Goal: Task Accomplishment & Management: Use online tool/utility

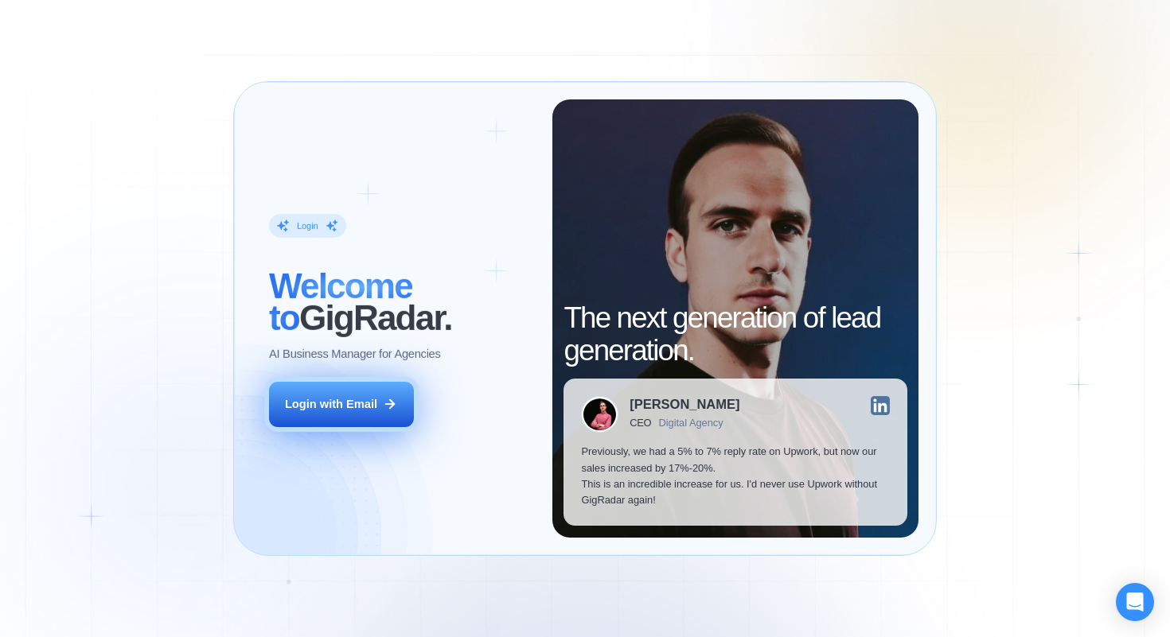
click at [360, 402] on div "Login with Email" at bounding box center [331, 404] width 92 height 16
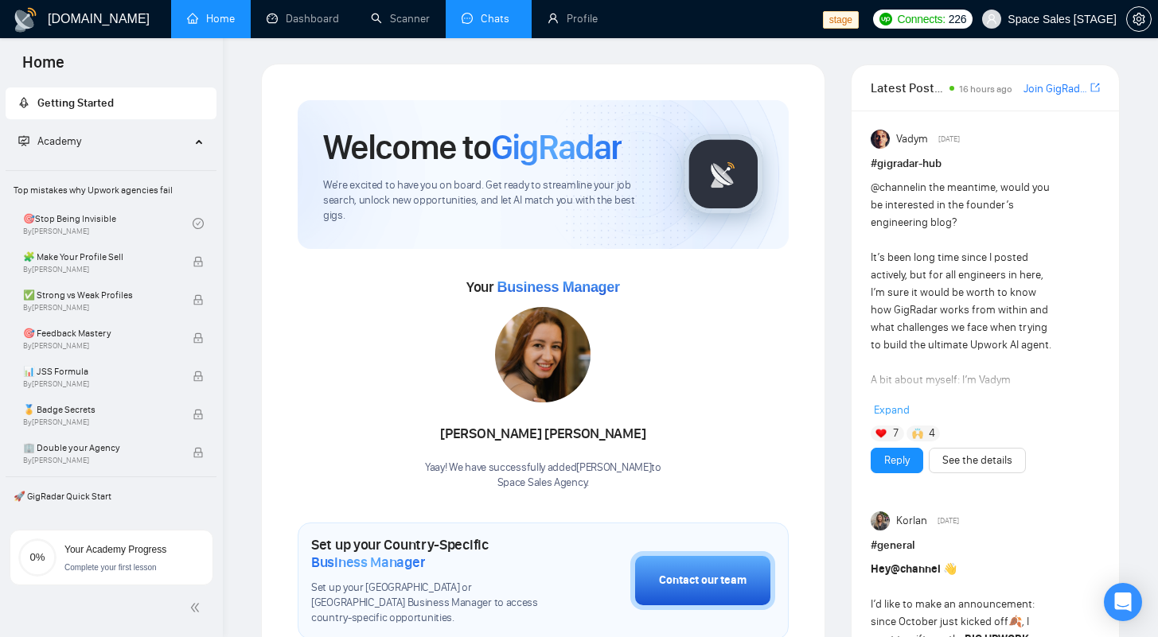
click at [495, 21] on link "Chats" at bounding box center [489, 19] width 54 height 14
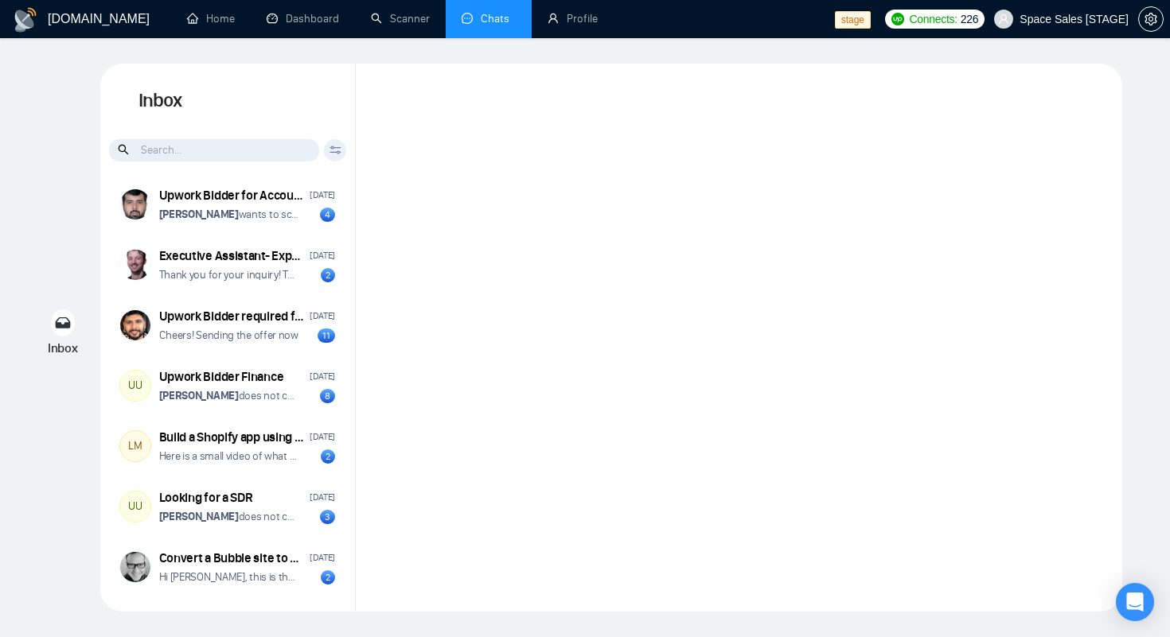
scroll to position [2009, 0]
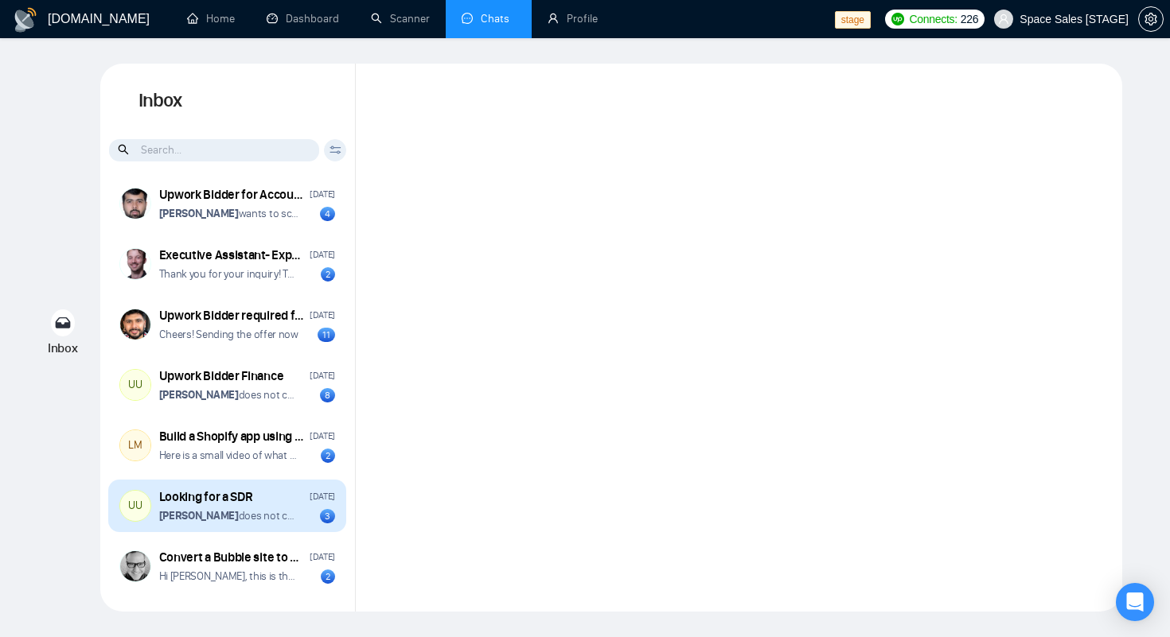
click at [186, 517] on strong "Jalal Brohi" at bounding box center [199, 516] width 80 height 14
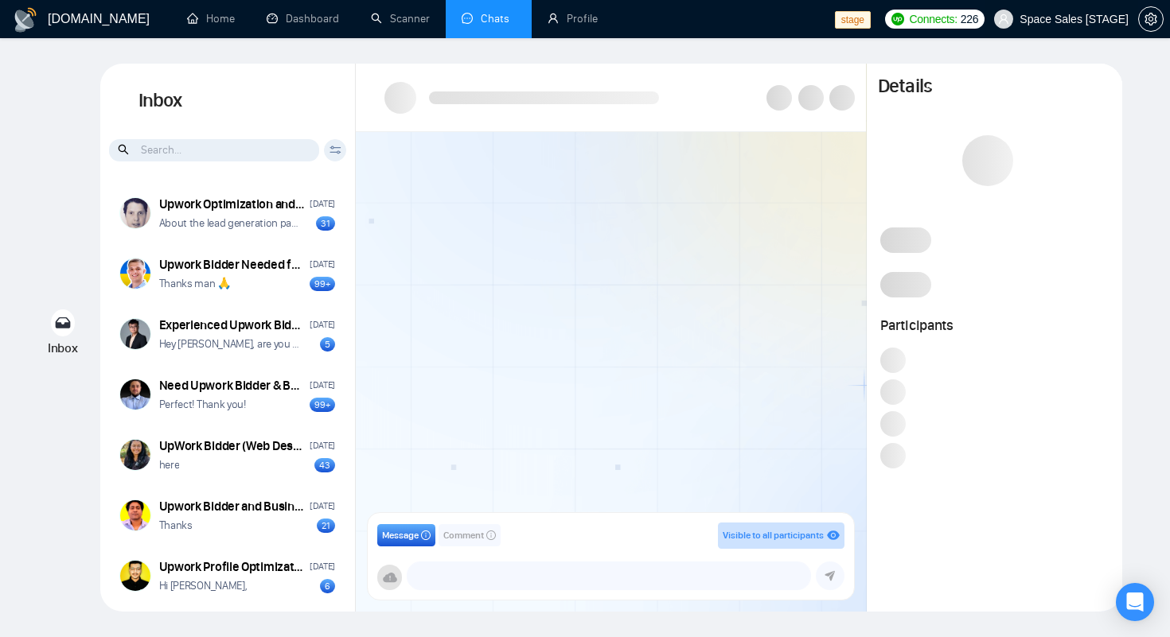
click at [1028, 19] on span "Space Sales [STAGE]" at bounding box center [1073, 19] width 109 height 0
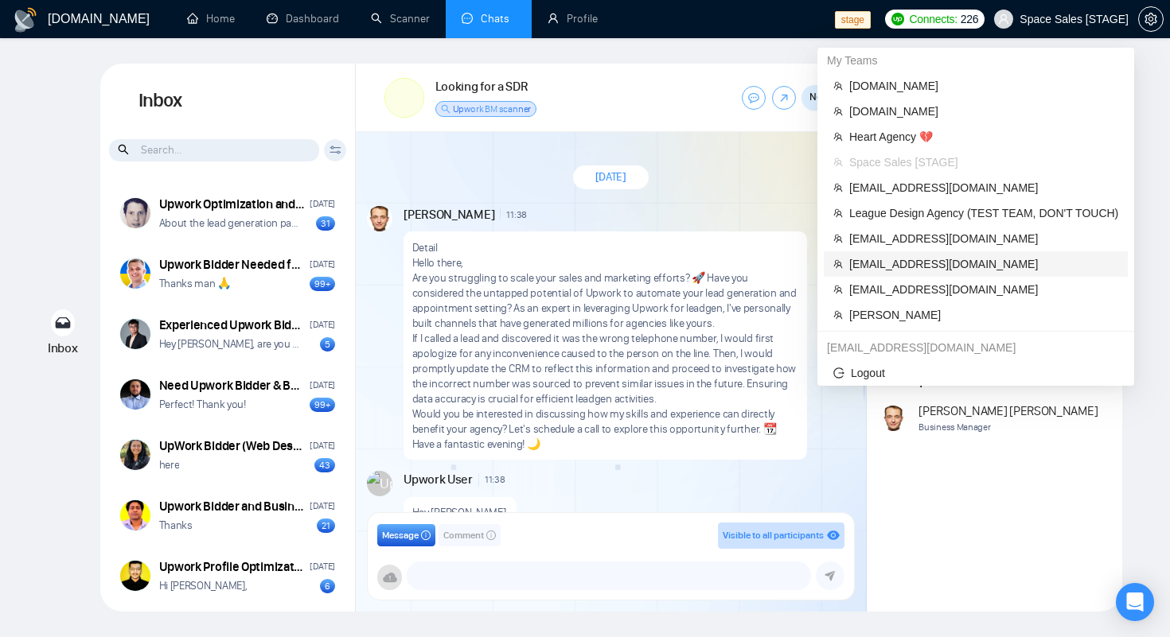
scroll to position [192, 0]
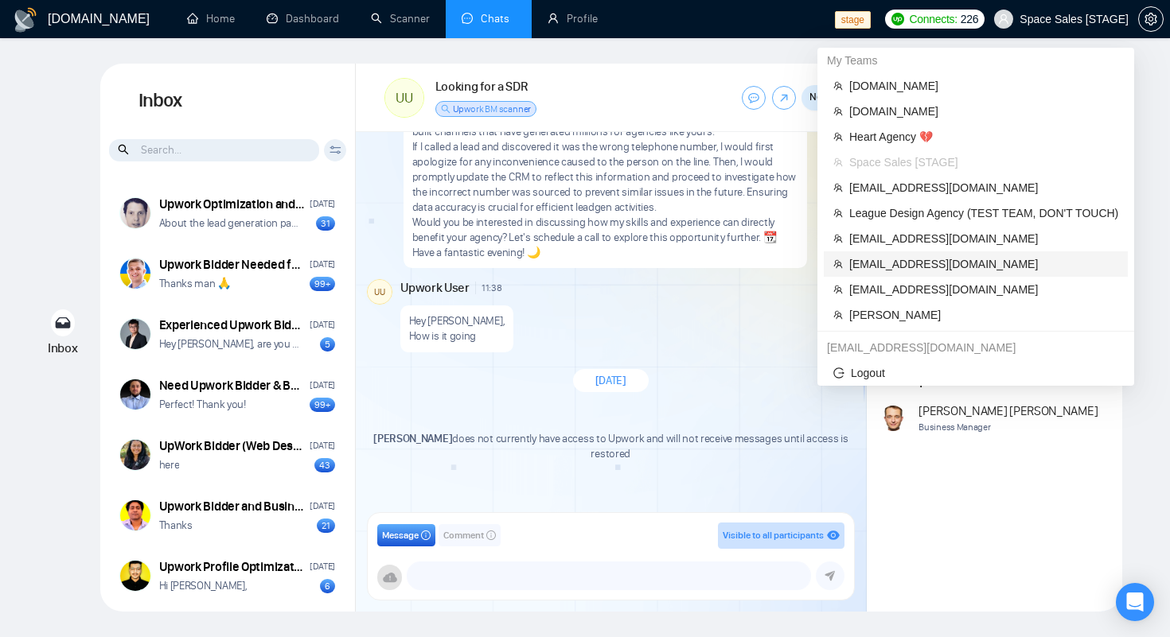
click at [897, 270] on span "[EMAIL_ADDRESS][DOMAIN_NAME]" at bounding box center [983, 264] width 269 height 18
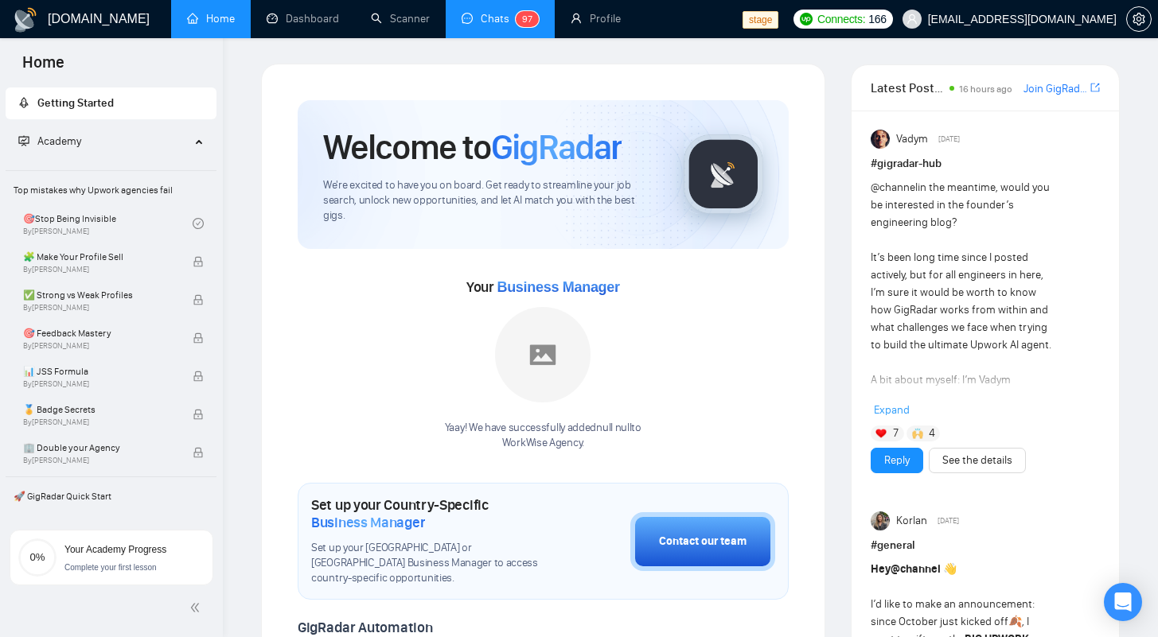
click at [466, 18] on link "Chats 9 7" at bounding box center [500, 19] width 77 height 14
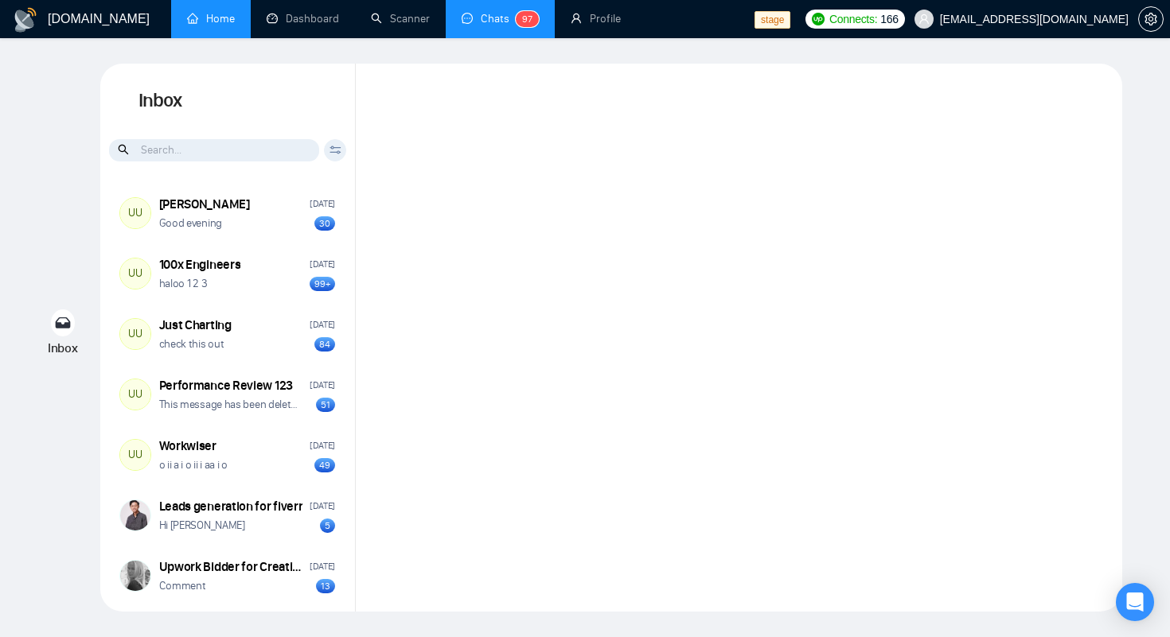
click at [229, 23] on link "Home" at bounding box center [211, 19] width 48 height 14
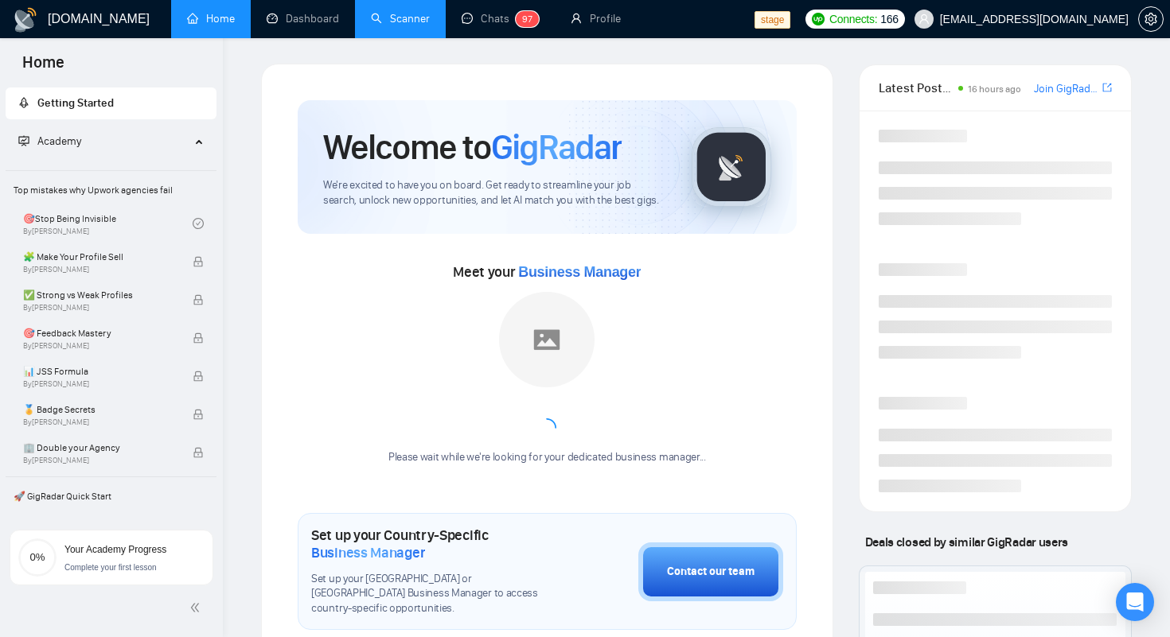
click at [414, 20] on link "Scanner" at bounding box center [400, 19] width 59 height 14
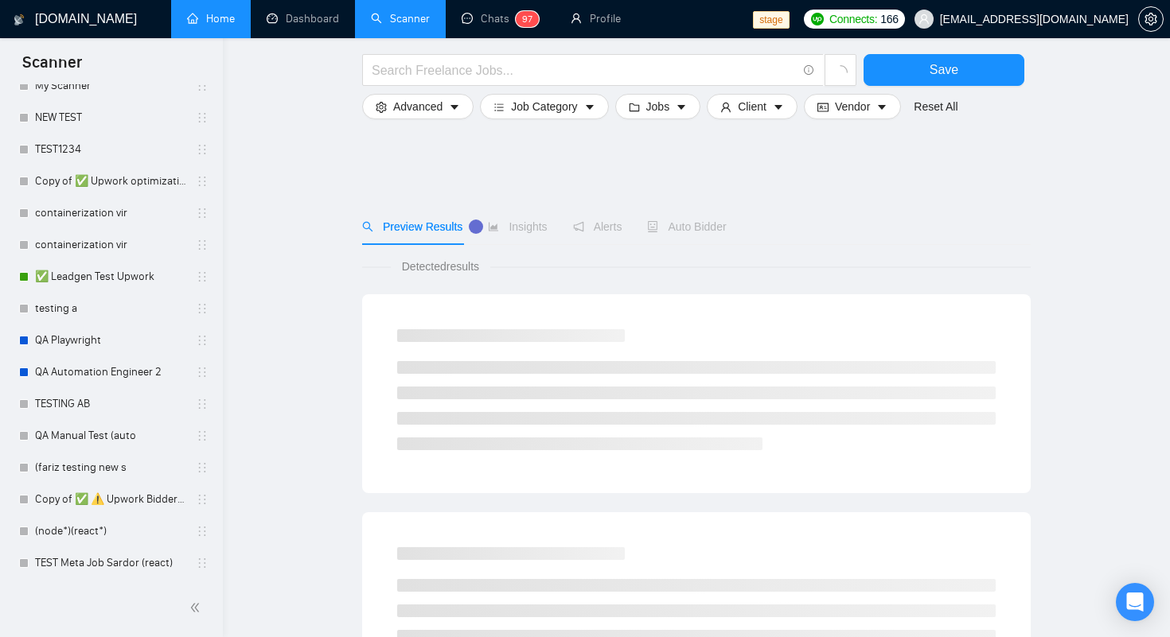
scroll to position [851, 0]
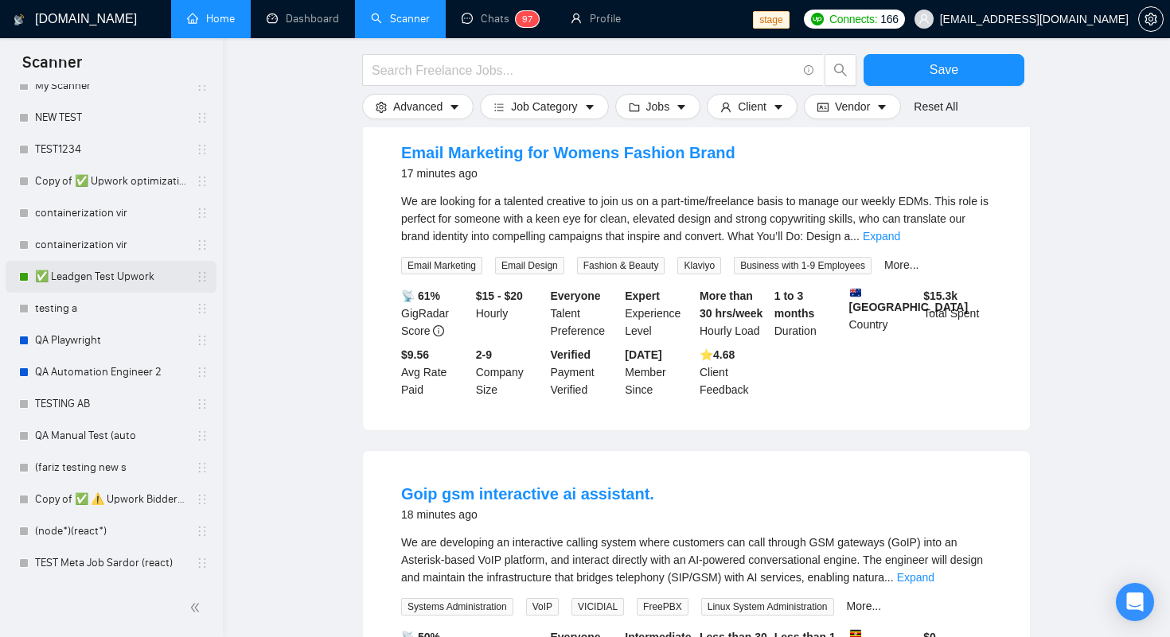
click at [89, 276] on link "✅ Leadgen Test Upwork" at bounding box center [110, 277] width 151 height 32
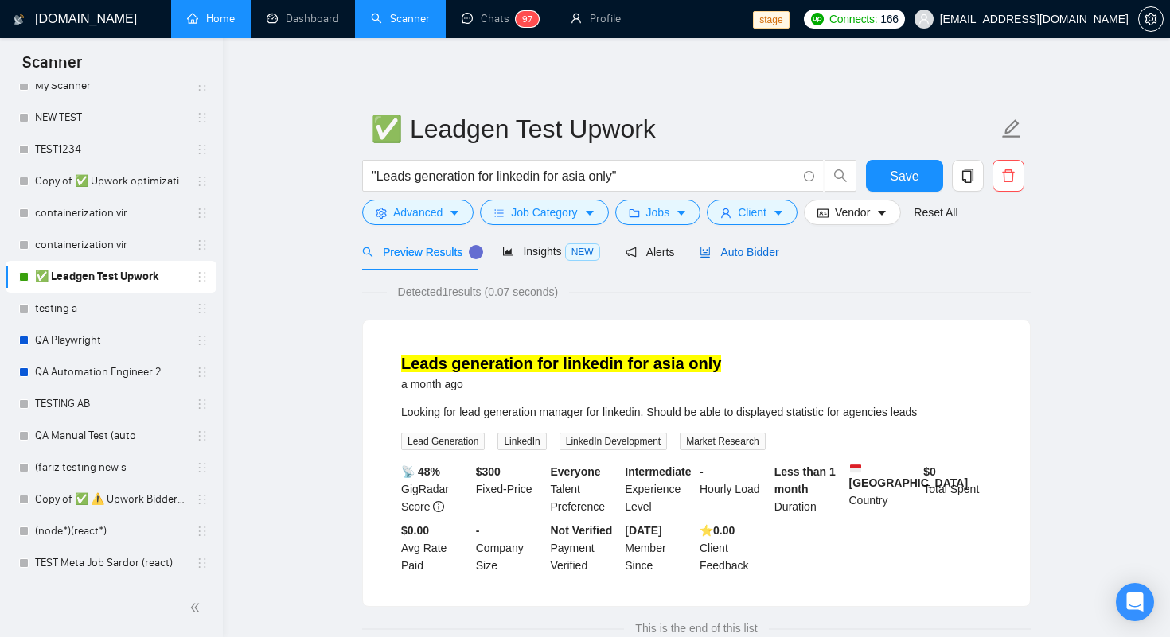
click at [743, 259] on div "Auto Bidder" at bounding box center [739, 253] width 79 height 18
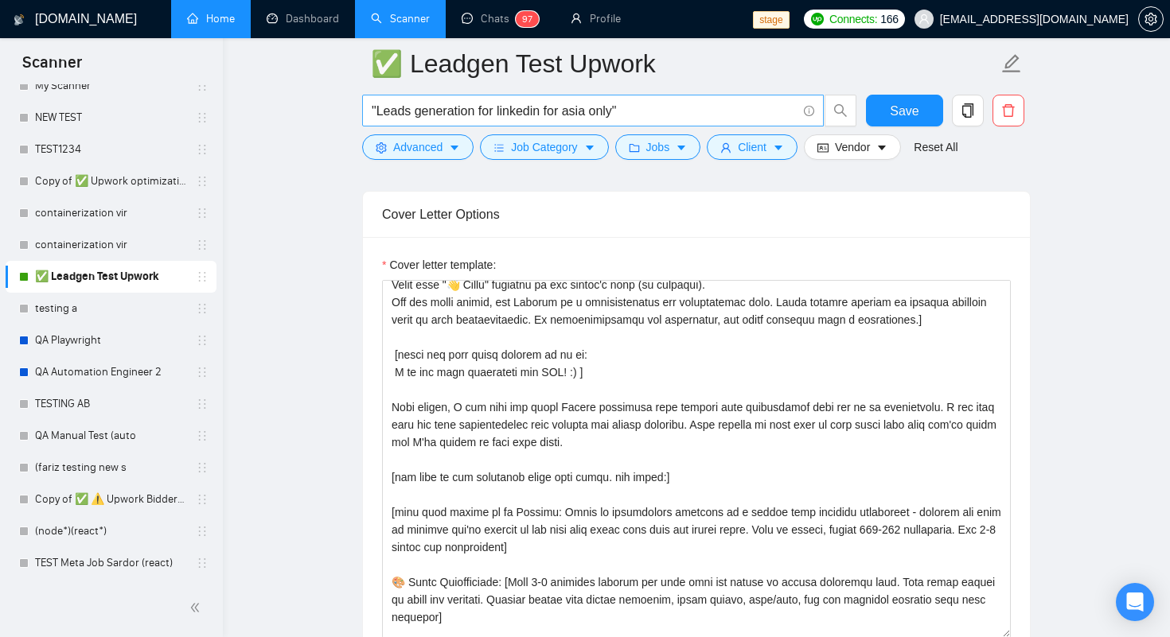
scroll to position [33, 0]
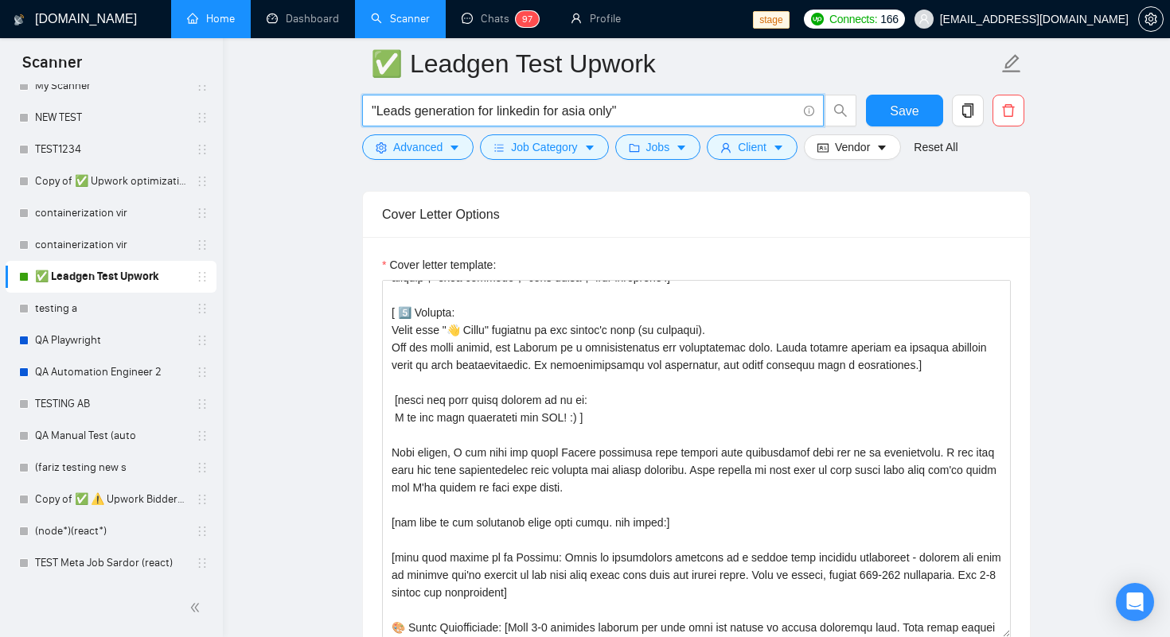
paste input "2030"
drag, startPoint x: 617, startPoint y: 108, endPoint x: 376, endPoint y: 111, distance: 241.1
click at [376, 111] on input ""2030"" at bounding box center [584, 111] width 425 height 20
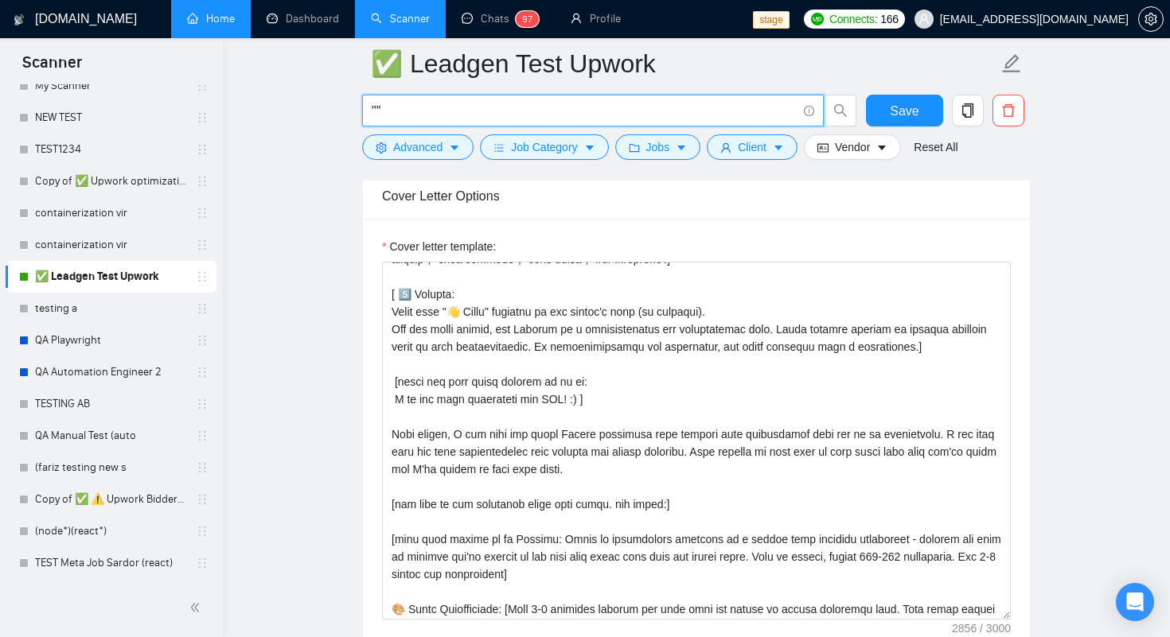
paste input "Work from home opportunities"
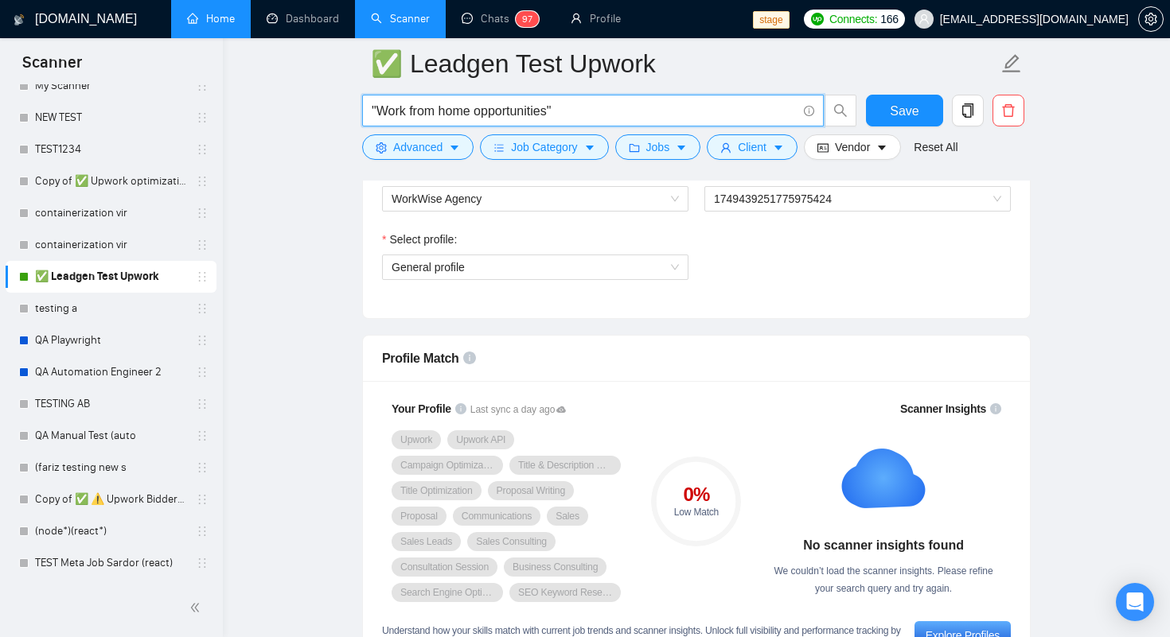
scroll to position [0, 0]
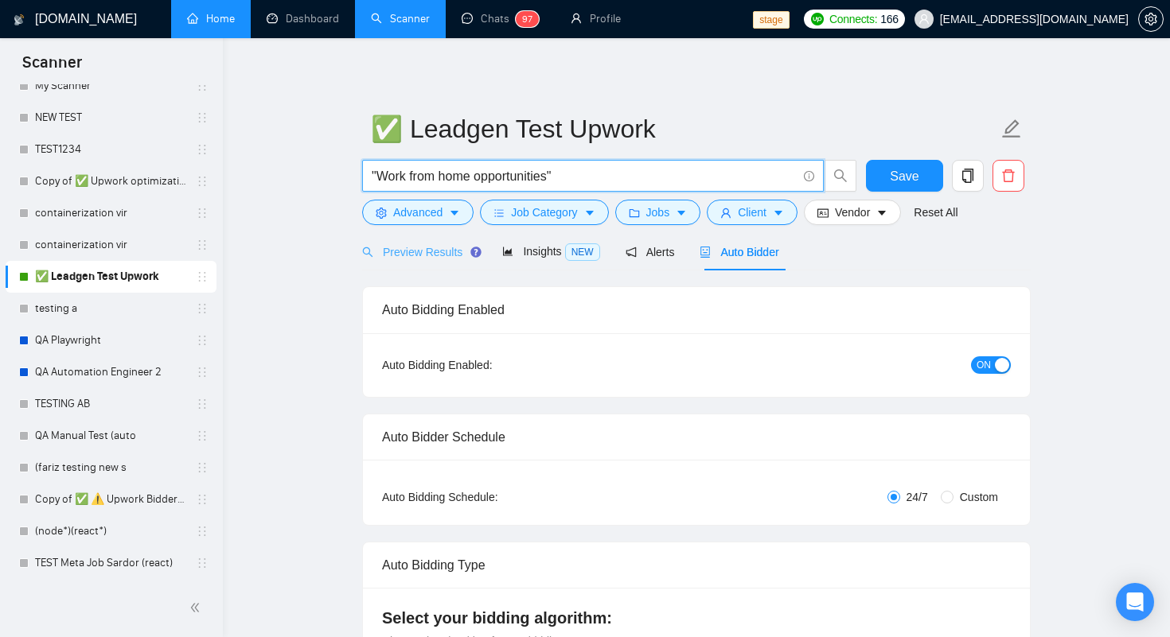
type input ""Work from home opportunities""
click at [402, 259] on div "Preview Results" at bounding box center [419, 253] width 115 height 18
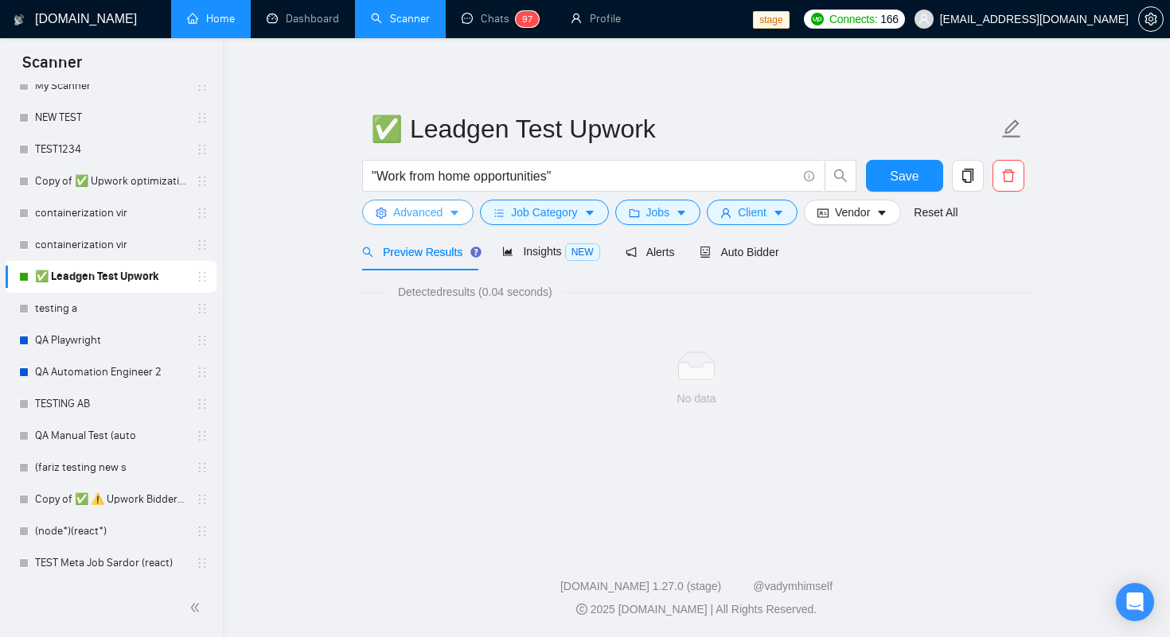
click at [415, 219] on span "Advanced" at bounding box center [417, 213] width 49 height 18
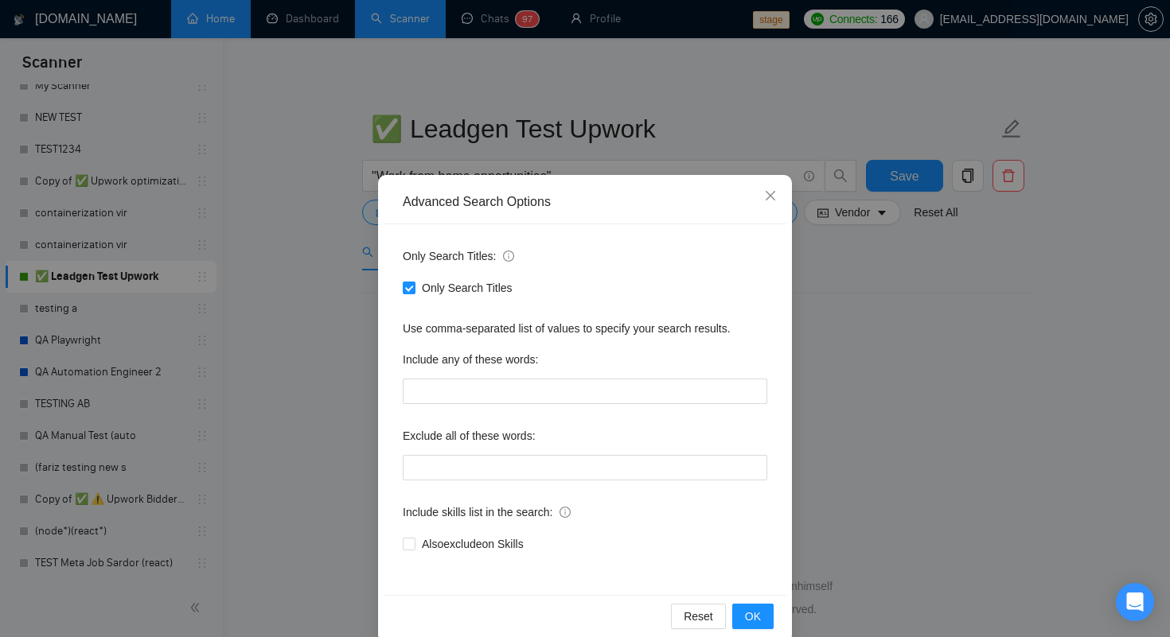
scroll to position [25, 0]
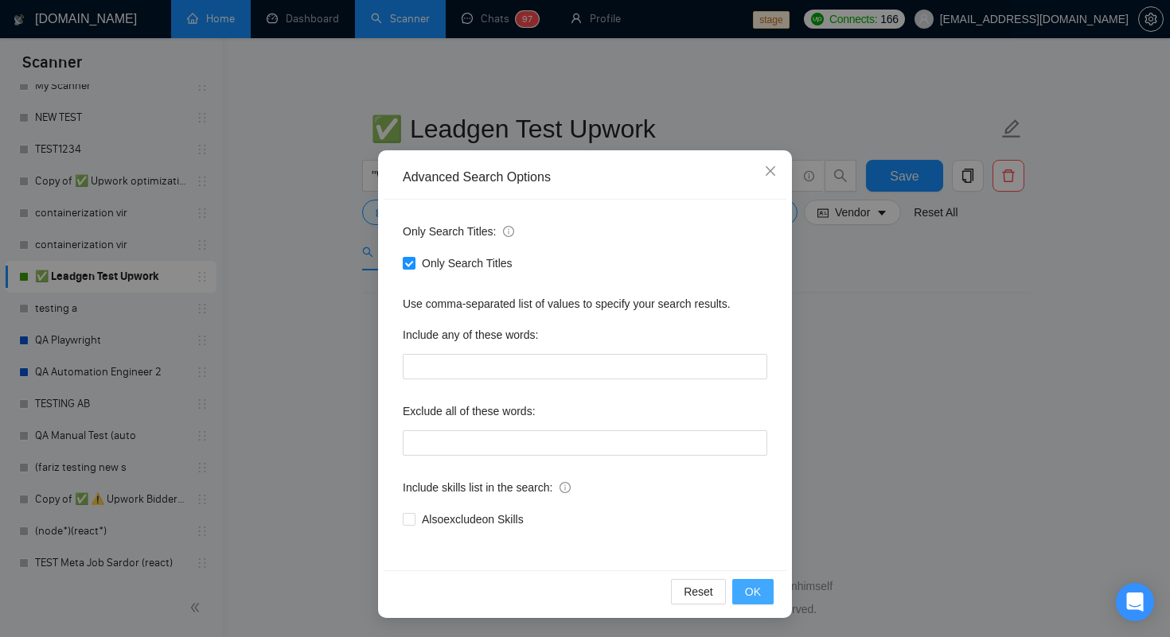
click at [746, 596] on span "OK" at bounding box center [753, 592] width 16 height 18
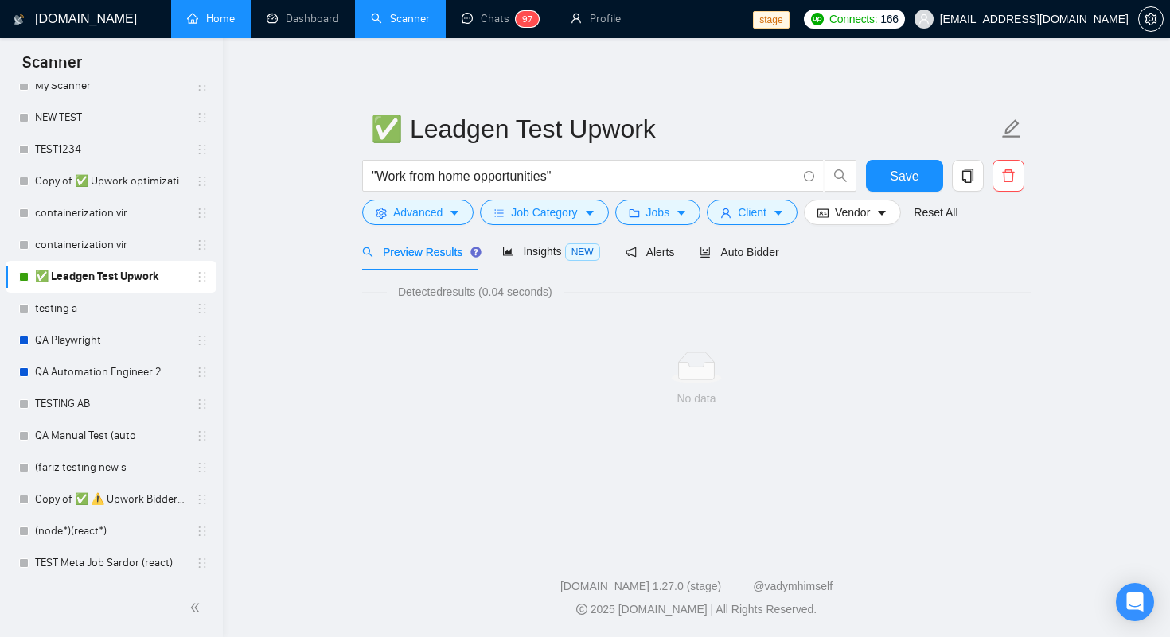
scroll to position [0, 0]
click at [955, 218] on link "Reset All" at bounding box center [936, 213] width 44 height 18
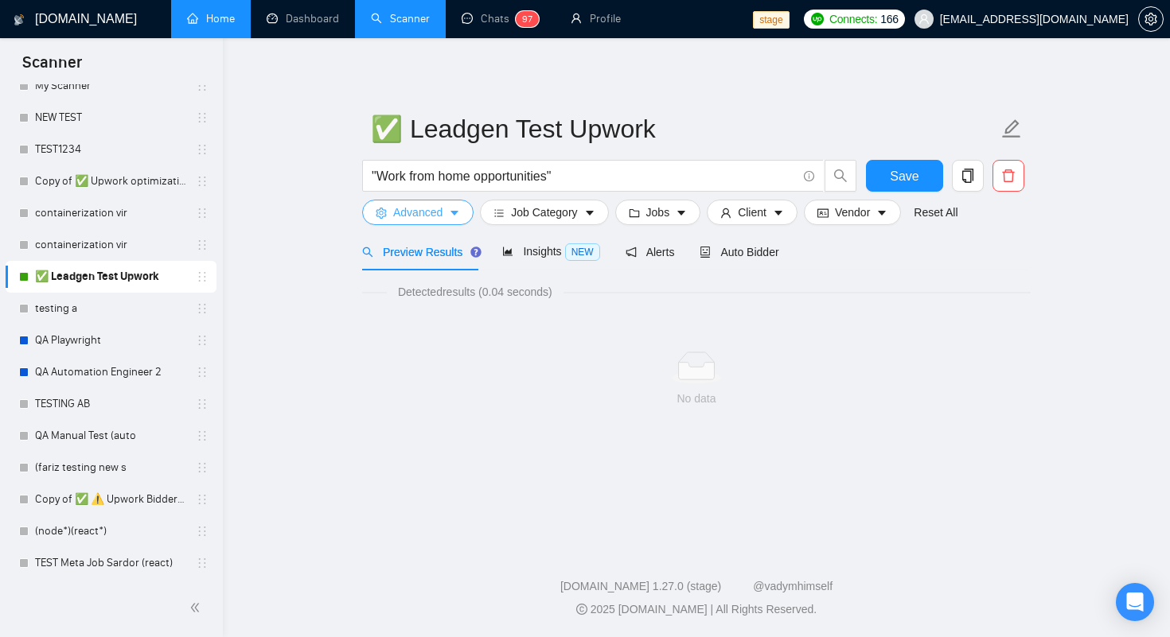
click at [445, 211] on button "Advanced" at bounding box center [417, 212] width 111 height 25
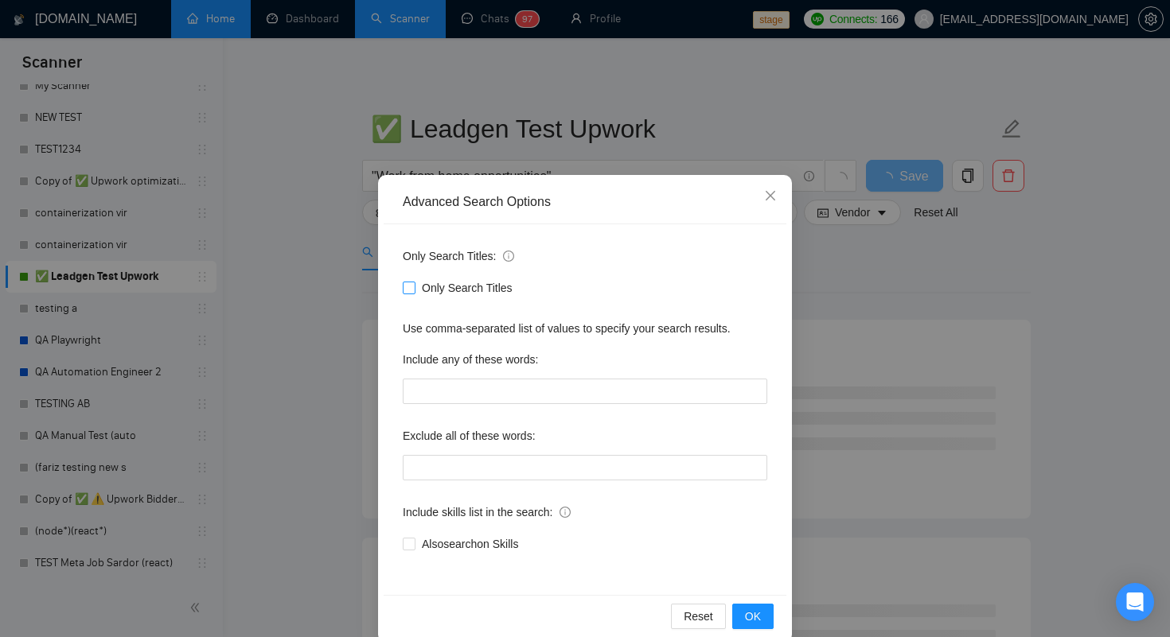
click at [437, 289] on span "Only Search Titles" at bounding box center [466, 288] width 103 height 18
click at [414, 289] on input "Only Search Titles" at bounding box center [408, 287] width 11 height 11
checkbox input "true"
click at [752, 608] on span "OK" at bounding box center [753, 617] width 16 height 18
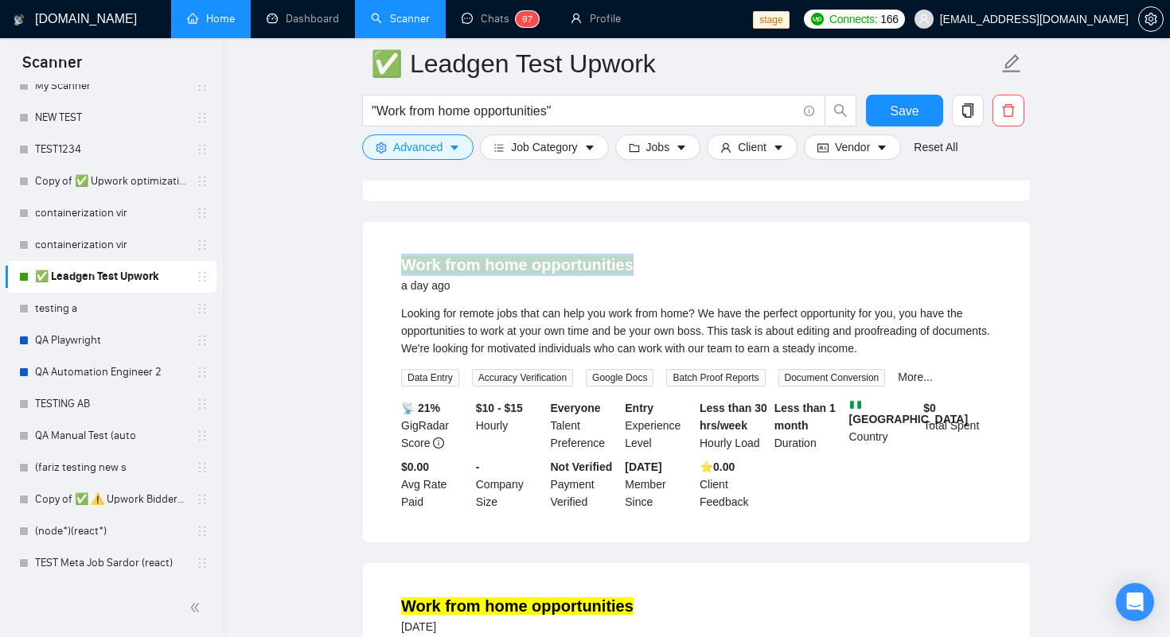
scroll to position [465, 0]
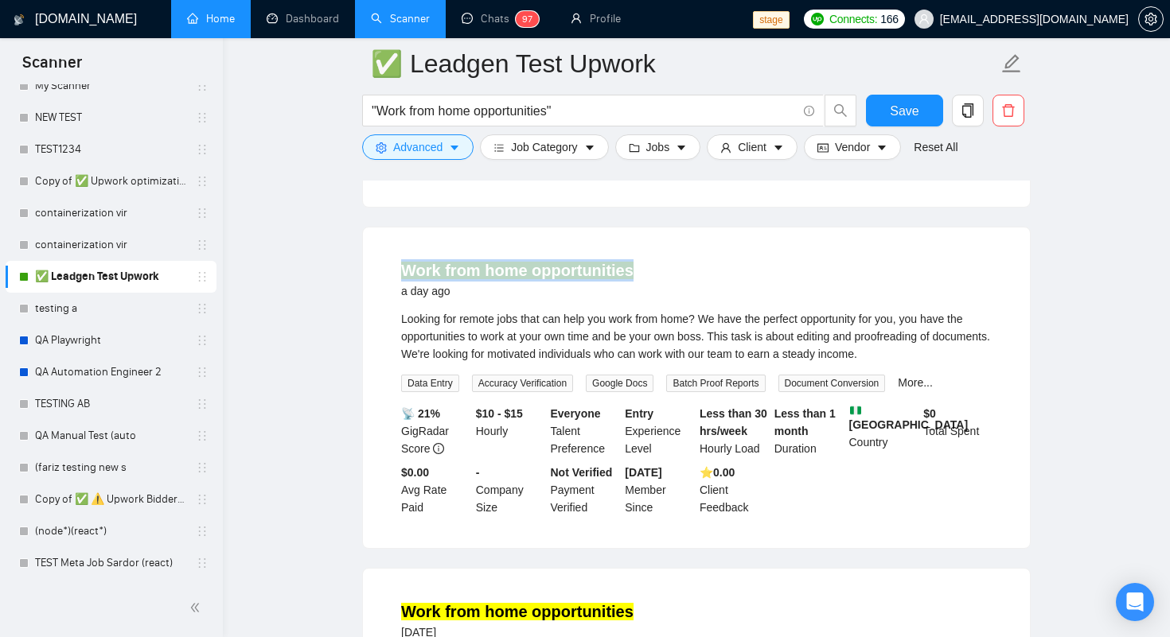
click at [709, 263] on div "Work from home opportunities a day ago" at bounding box center [696, 279] width 591 height 41
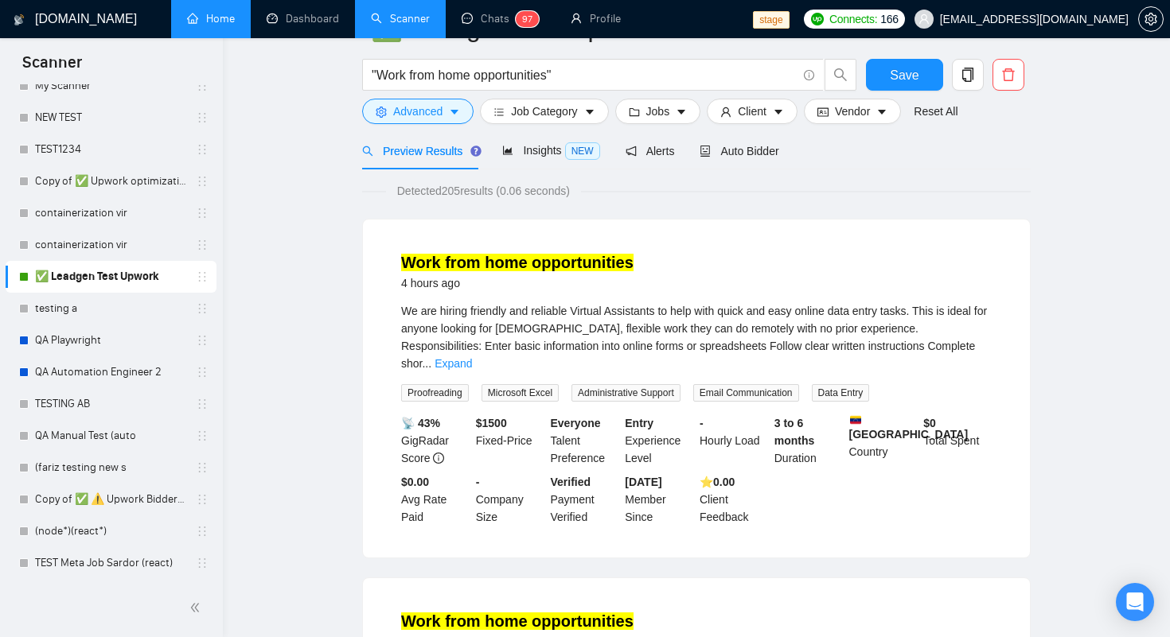
scroll to position [0, 0]
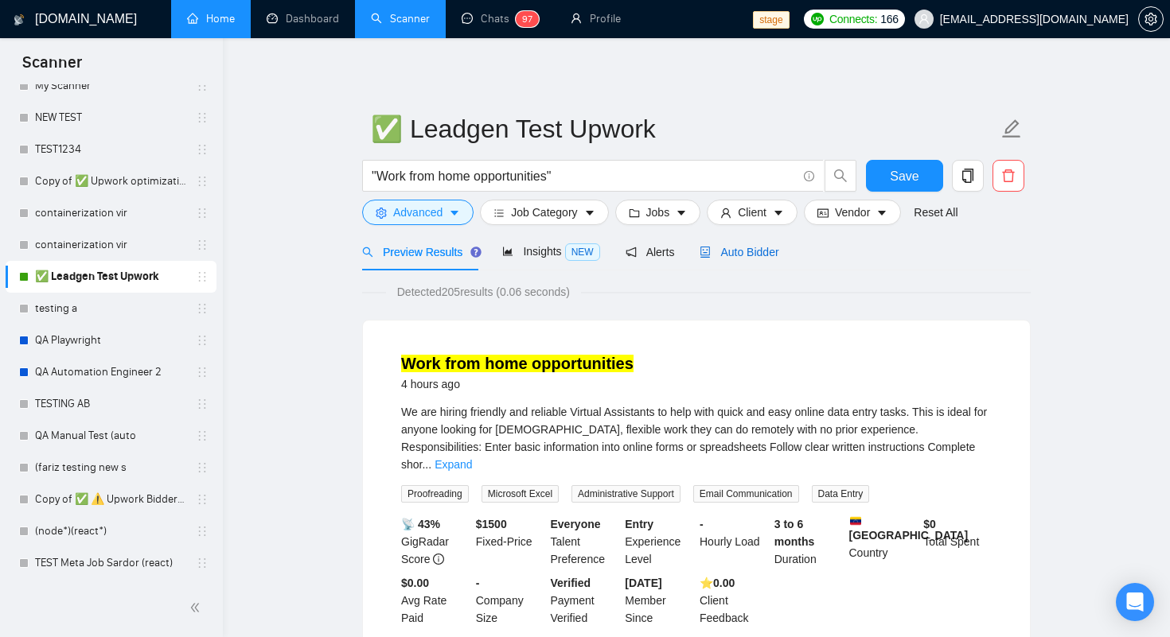
click at [731, 256] on span "Auto Bidder" at bounding box center [739, 252] width 79 height 13
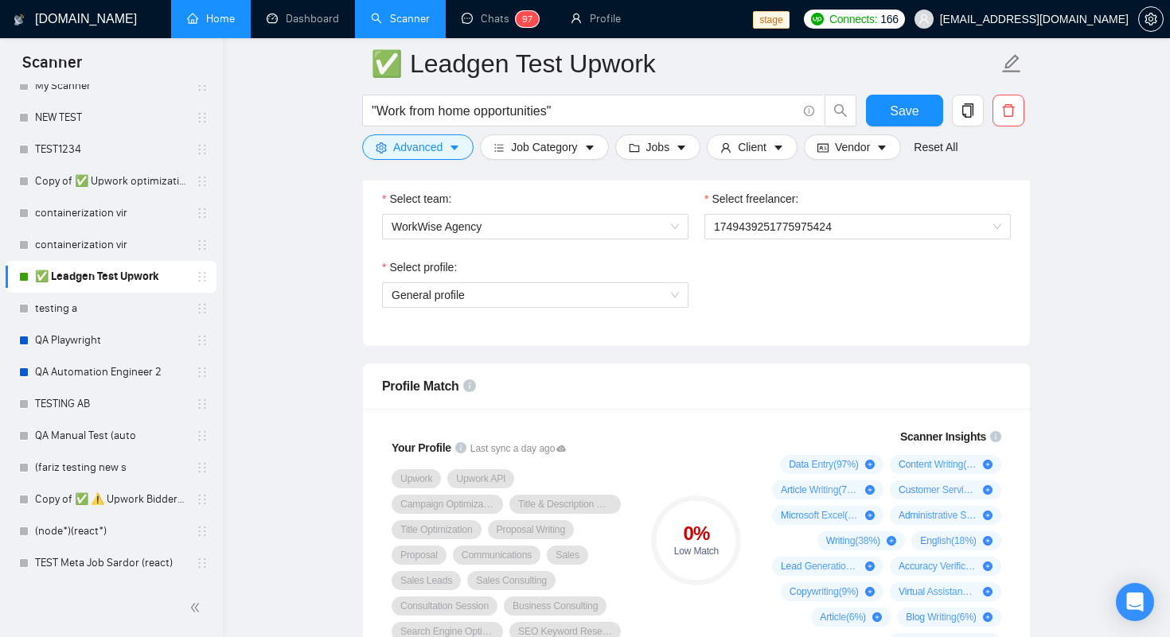
scroll to position [849, 0]
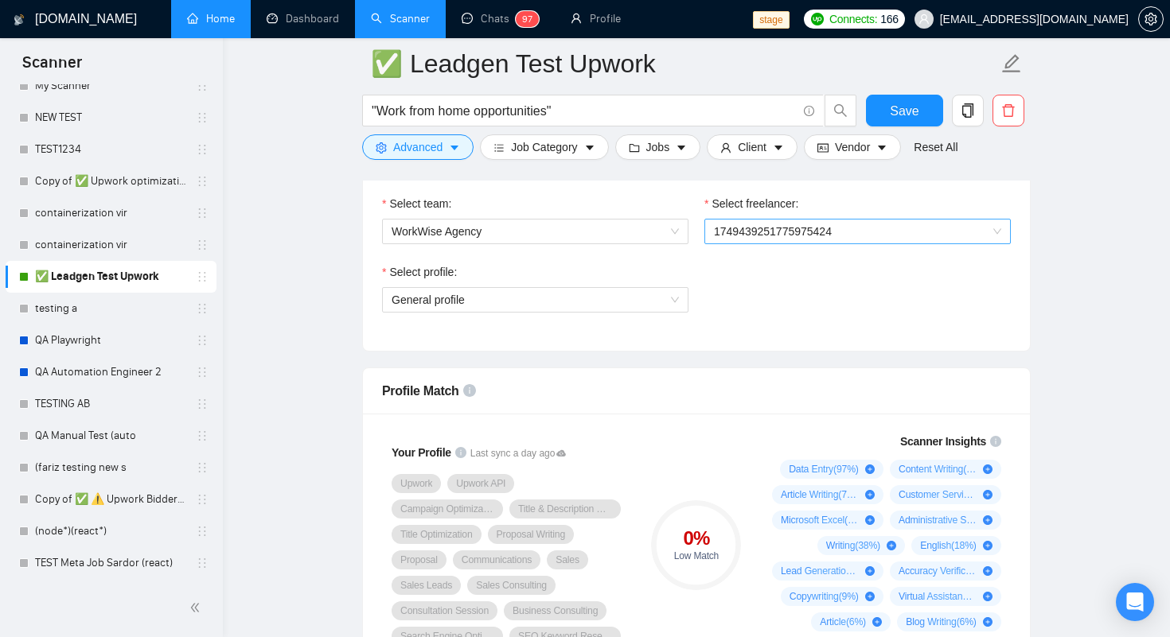
click at [766, 238] on span "1749439251775975424" at bounding box center [857, 232] width 287 height 24
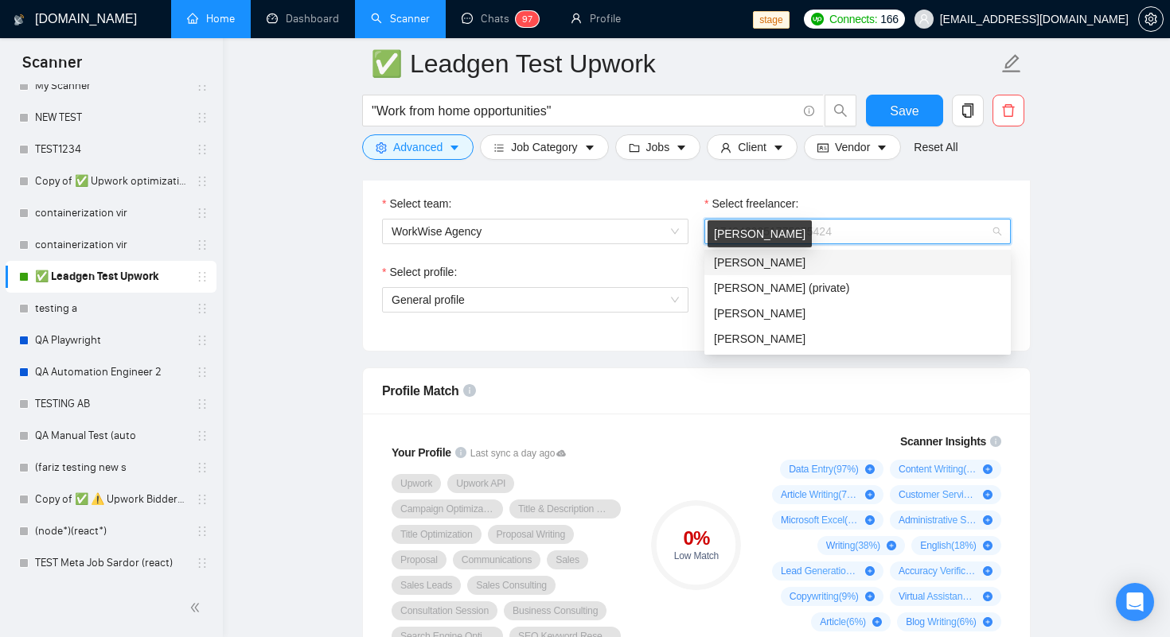
click at [744, 264] on span "[PERSON_NAME]" at bounding box center [760, 262] width 92 height 13
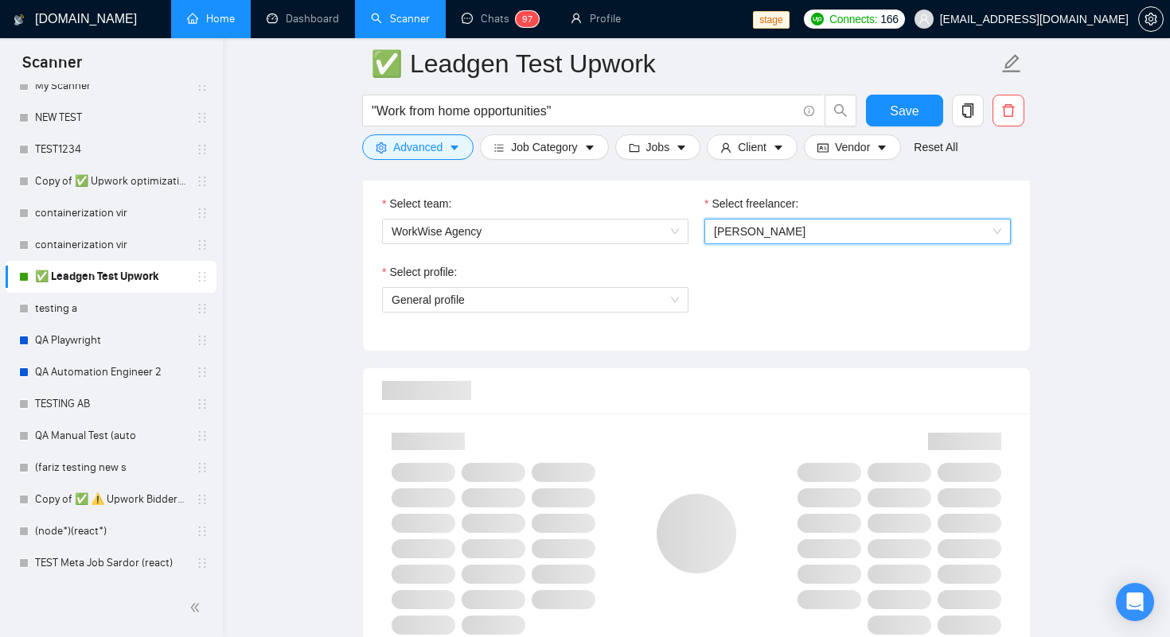
click at [665, 265] on div "Select profile:" at bounding box center [535, 275] width 306 height 24
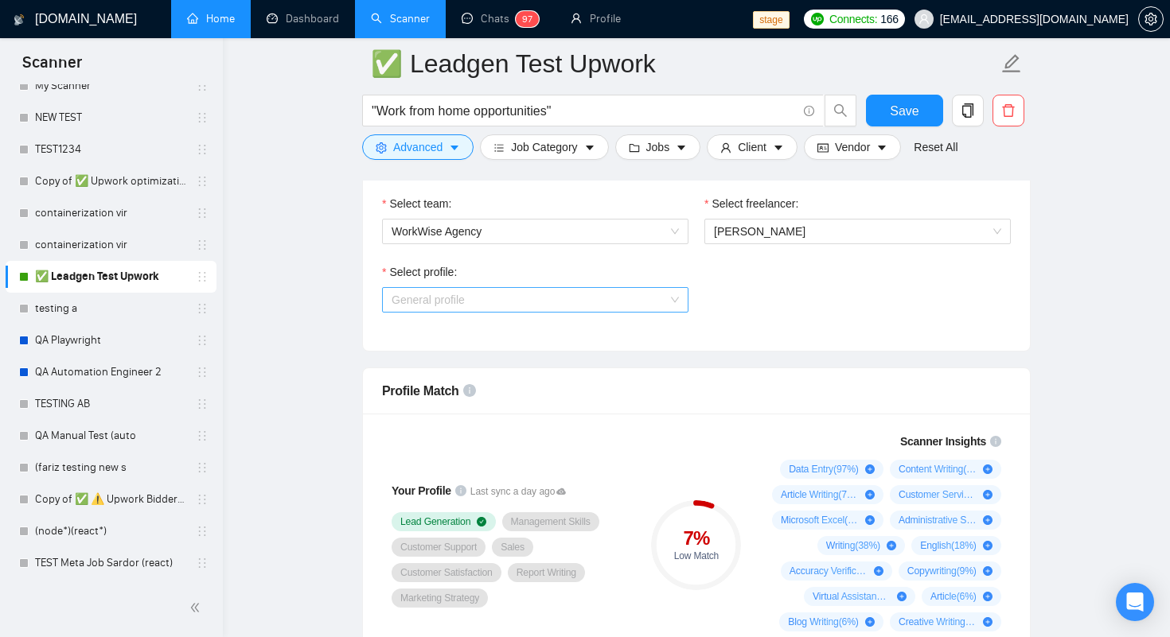
click at [664, 301] on span "General profile" at bounding box center [535, 300] width 287 height 24
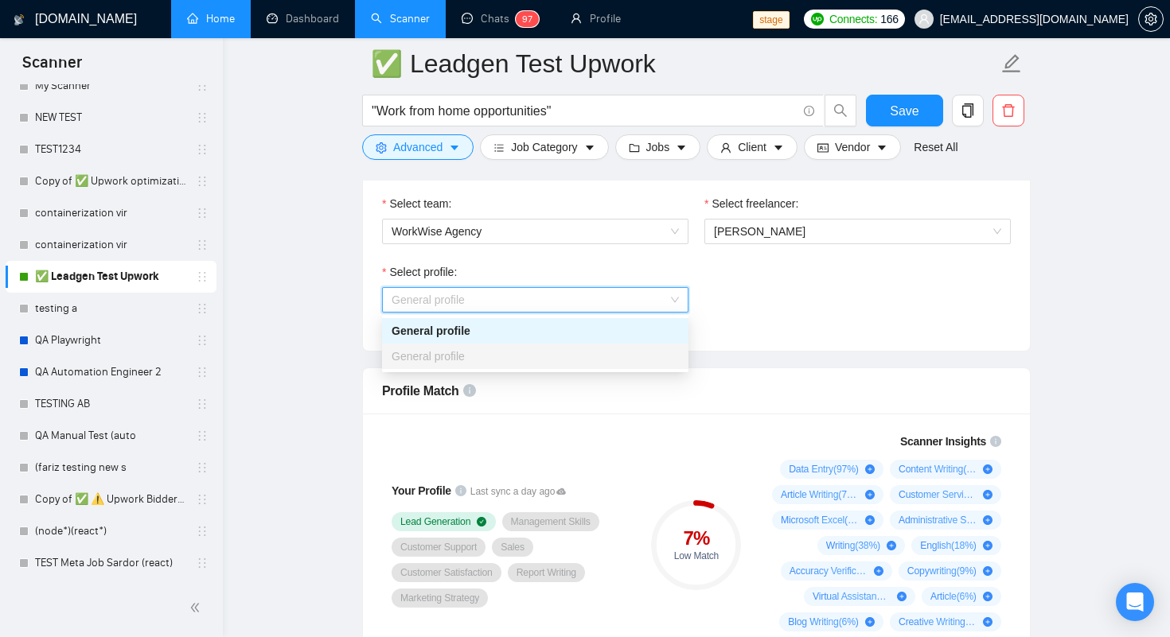
click at [768, 308] on div "Select profile: General profile" at bounding box center [696, 297] width 645 height 68
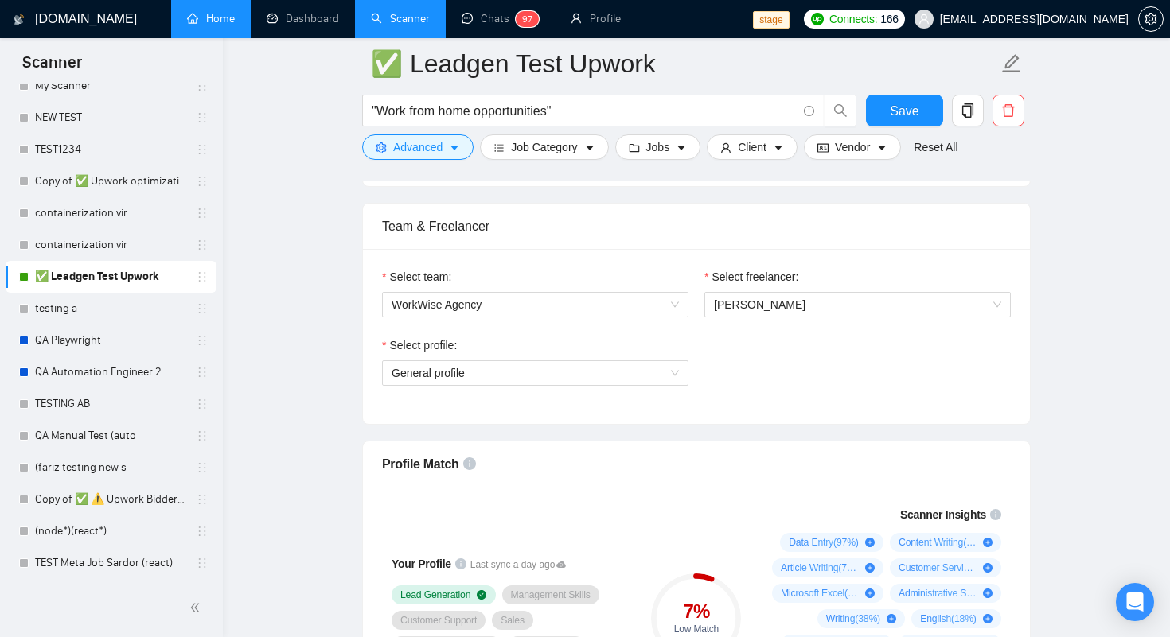
scroll to position [763, 0]
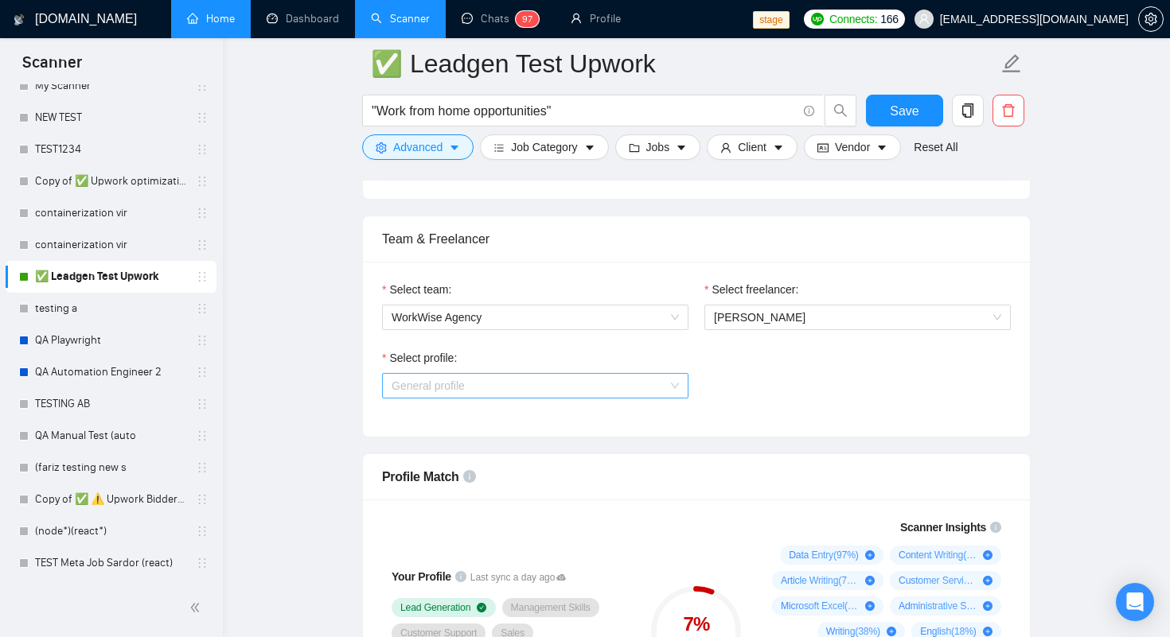
click at [618, 387] on span "General profile" at bounding box center [535, 386] width 287 height 24
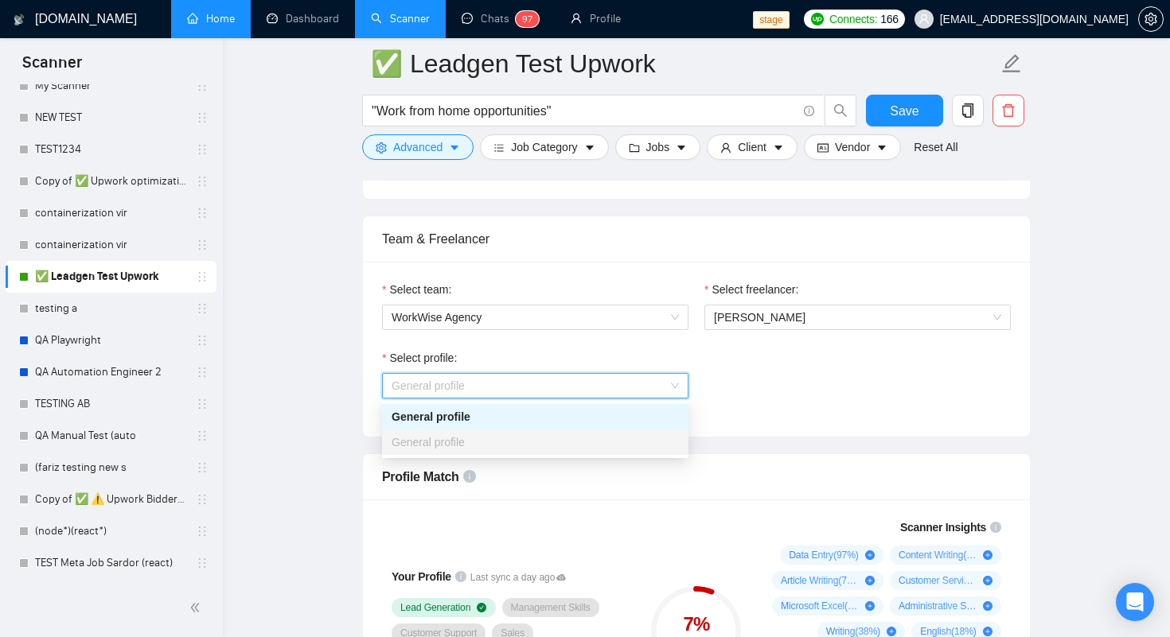
click at [618, 387] on span "General profile" at bounding box center [535, 386] width 287 height 24
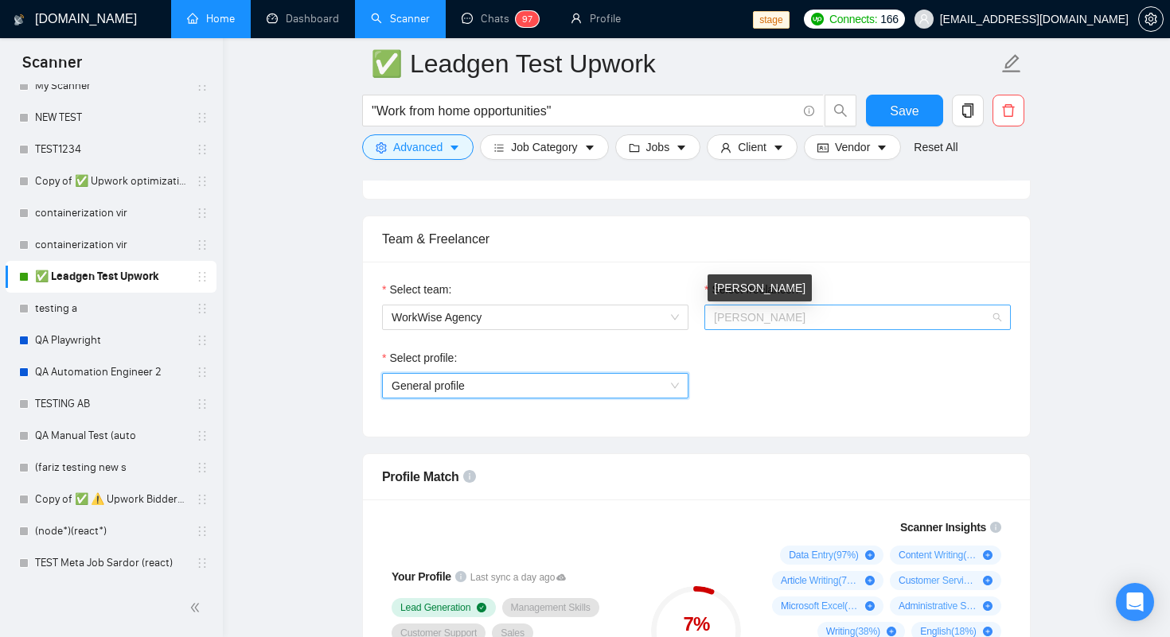
click at [747, 316] on span "[PERSON_NAME]" at bounding box center [760, 317] width 92 height 13
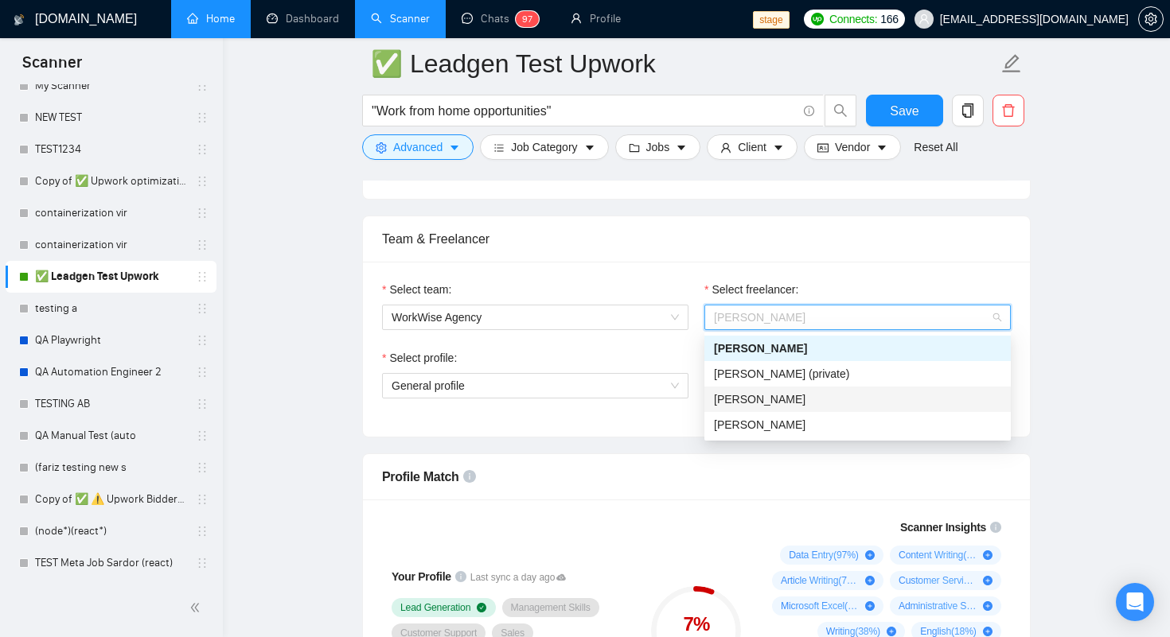
click at [735, 391] on div "Mariia Ivanovna" at bounding box center [857, 400] width 287 height 18
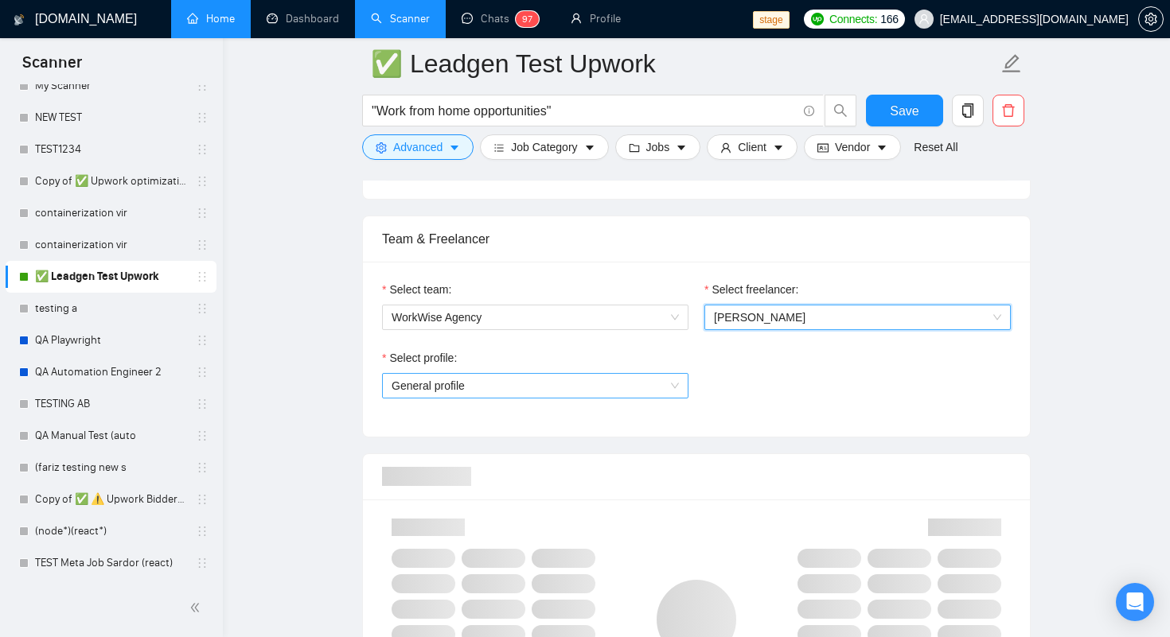
click at [625, 392] on span "General profile" at bounding box center [535, 386] width 287 height 24
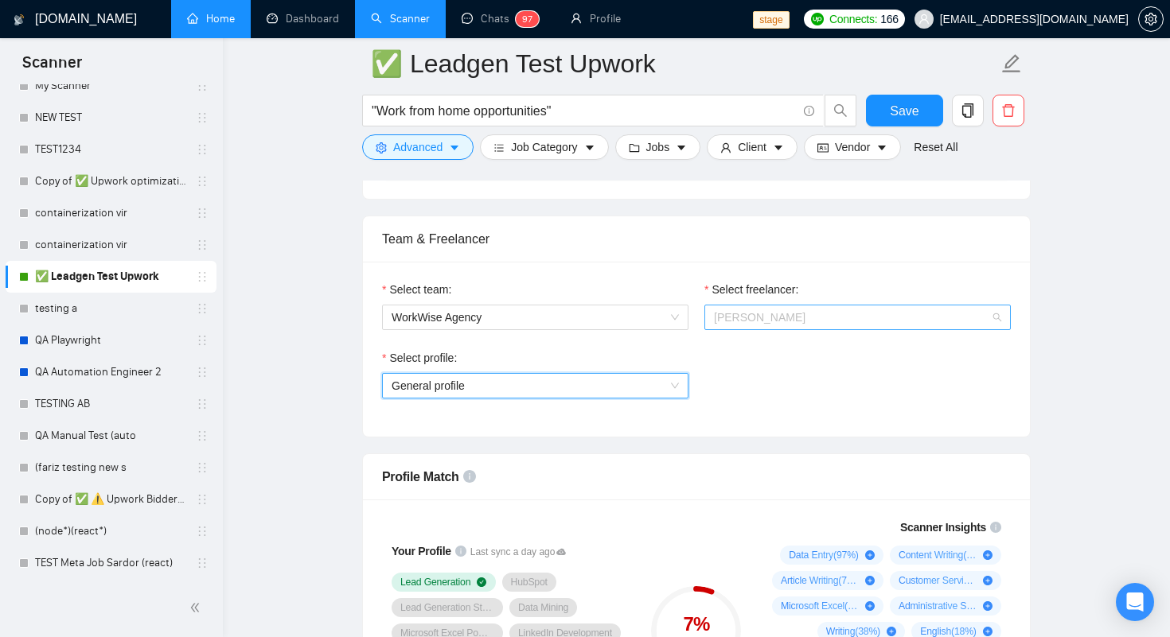
click at [746, 306] on span "Mariia Ivanovna" at bounding box center [857, 318] width 287 height 24
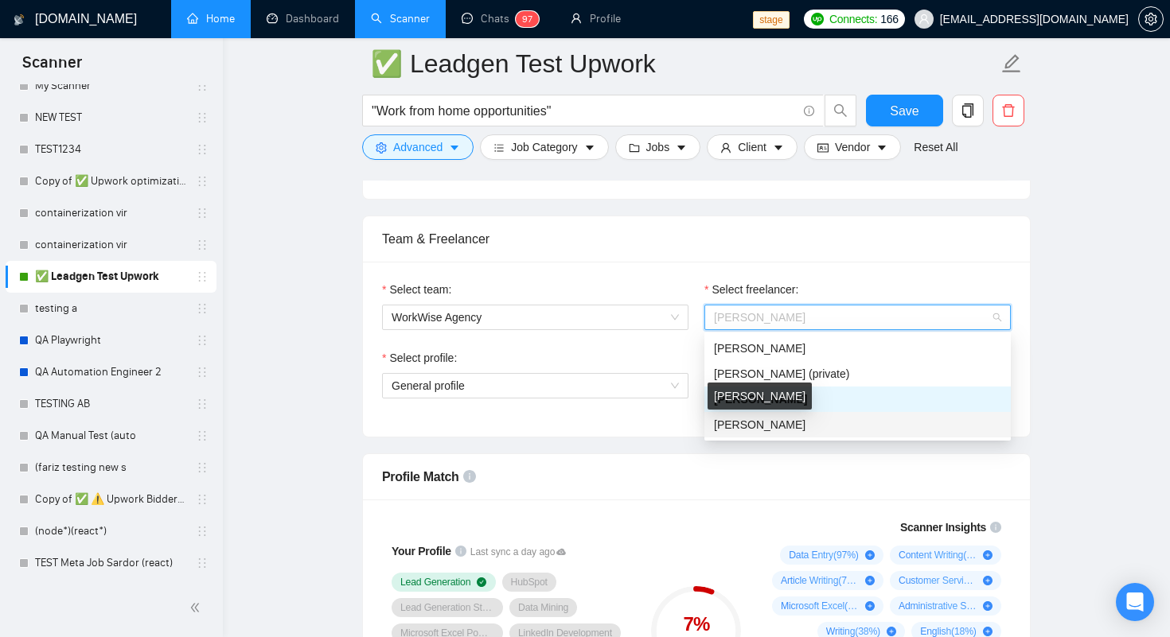
click at [739, 429] on span "Oleksandr Bratko" at bounding box center [760, 425] width 92 height 13
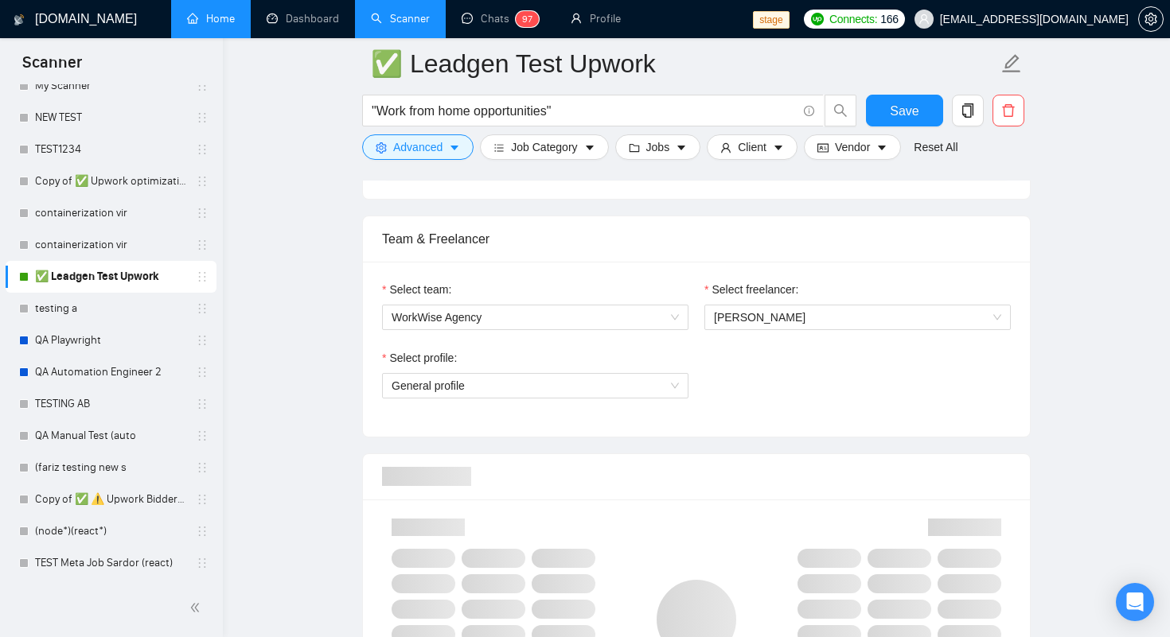
click at [614, 349] on div "Select profile:" at bounding box center [535, 361] width 306 height 24
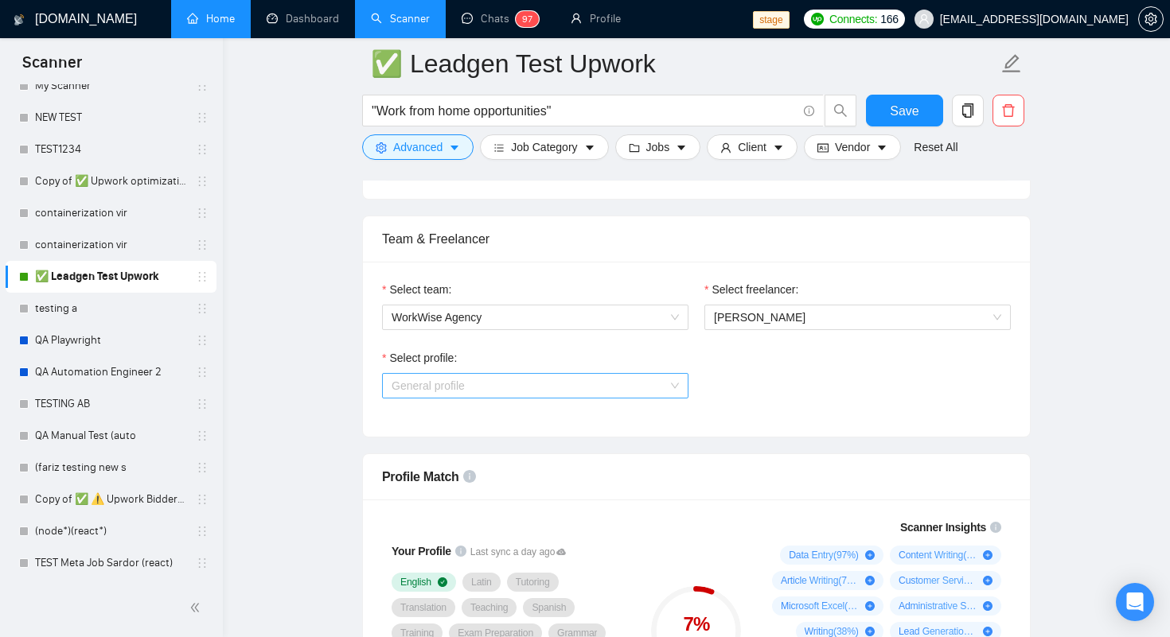
click at [672, 390] on span "General profile" at bounding box center [535, 386] width 287 height 24
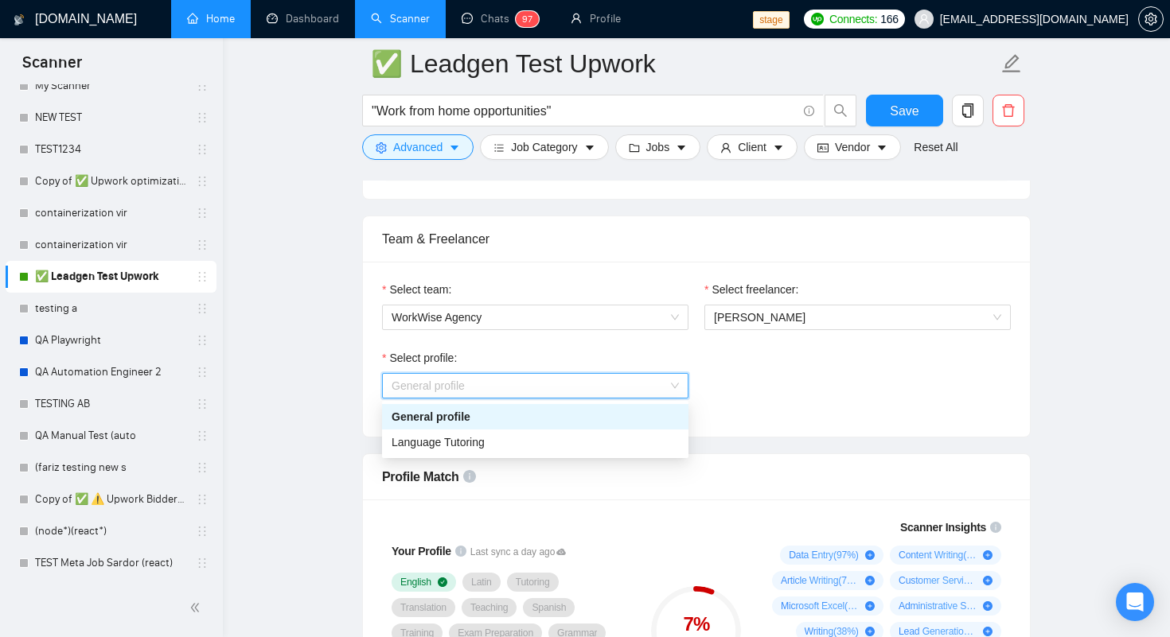
click at [672, 390] on span "General profile" at bounding box center [535, 386] width 287 height 24
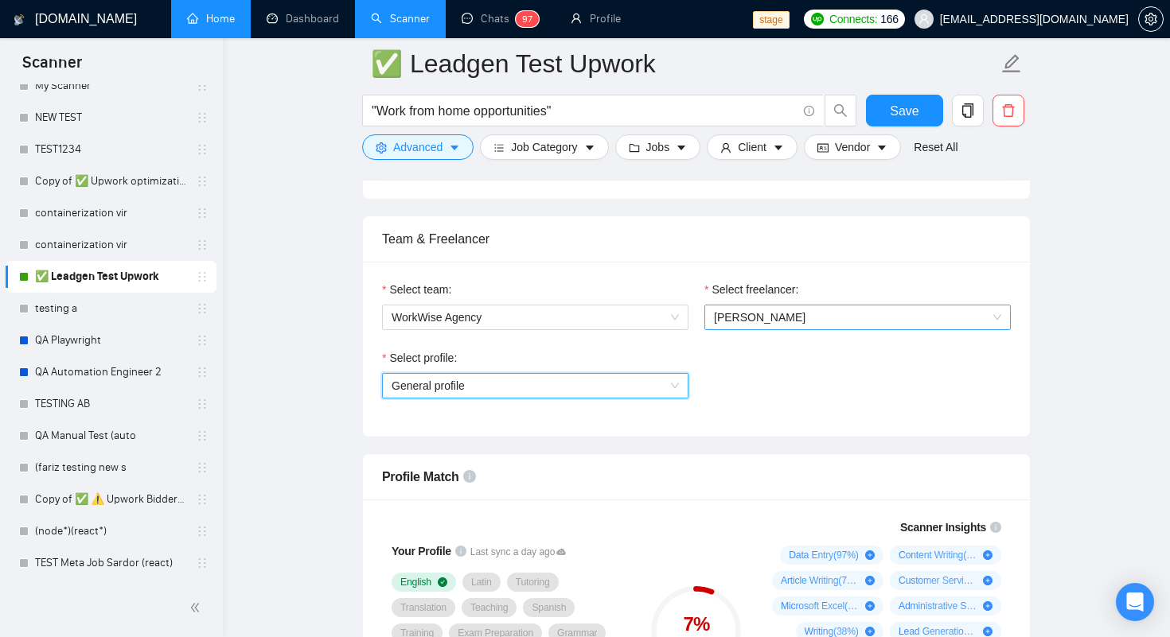
click at [734, 313] on span "Oleksandr Bratko" at bounding box center [760, 317] width 92 height 13
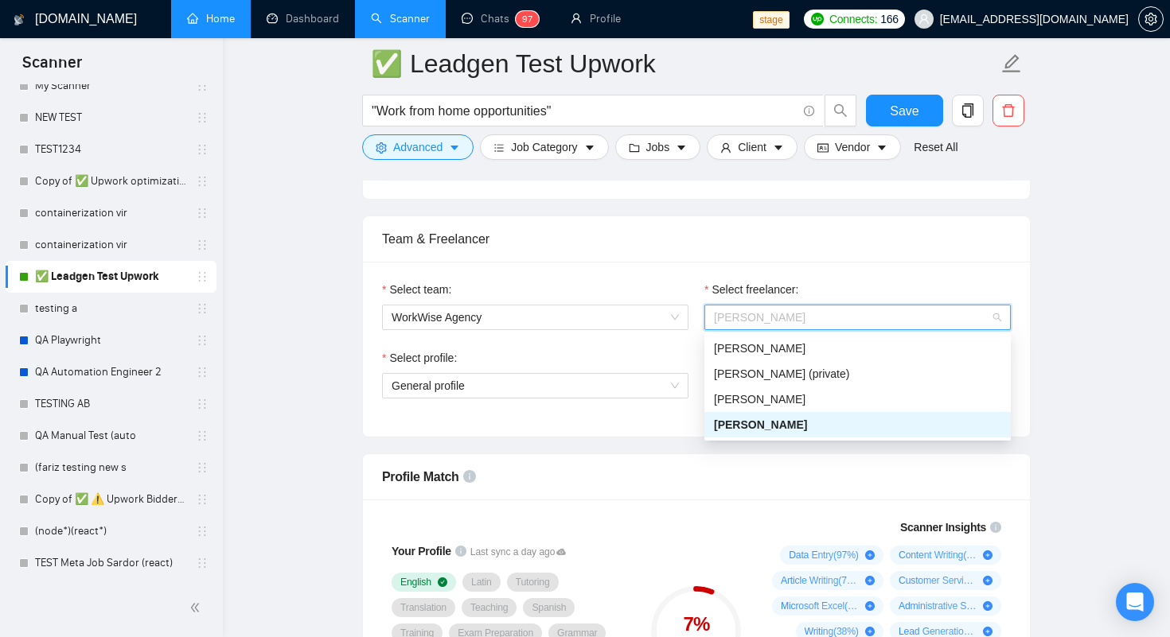
click at [727, 412] on div "Oleksandr Bratko" at bounding box center [857, 424] width 306 height 25
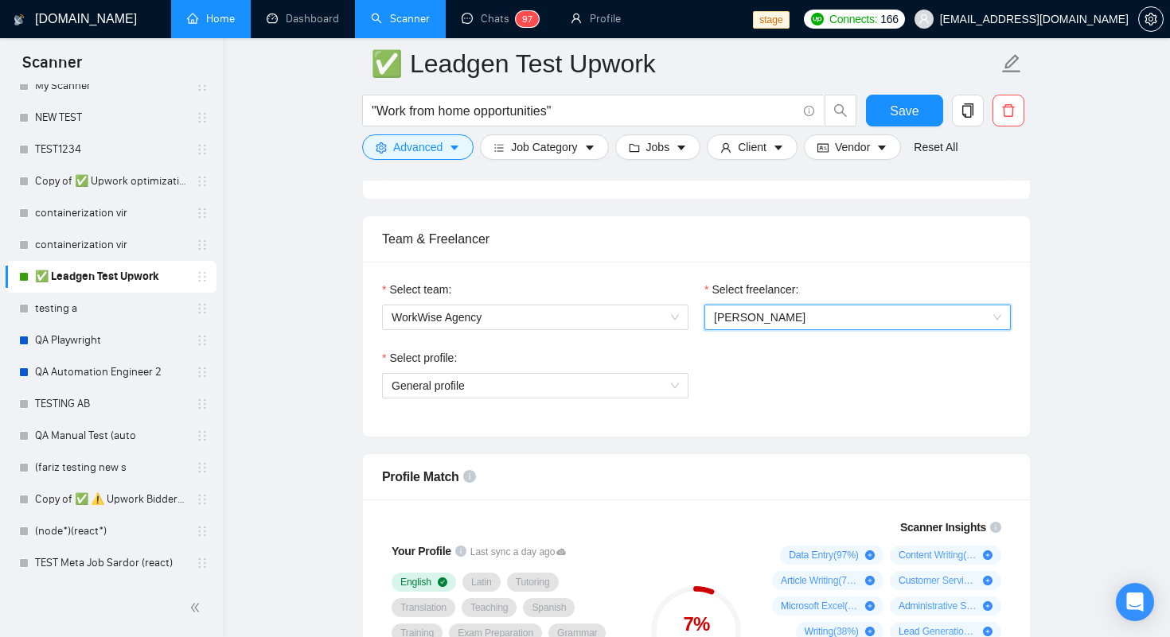
click at [731, 322] on span "Oleksandr Bratko" at bounding box center [760, 317] width 92 height 13
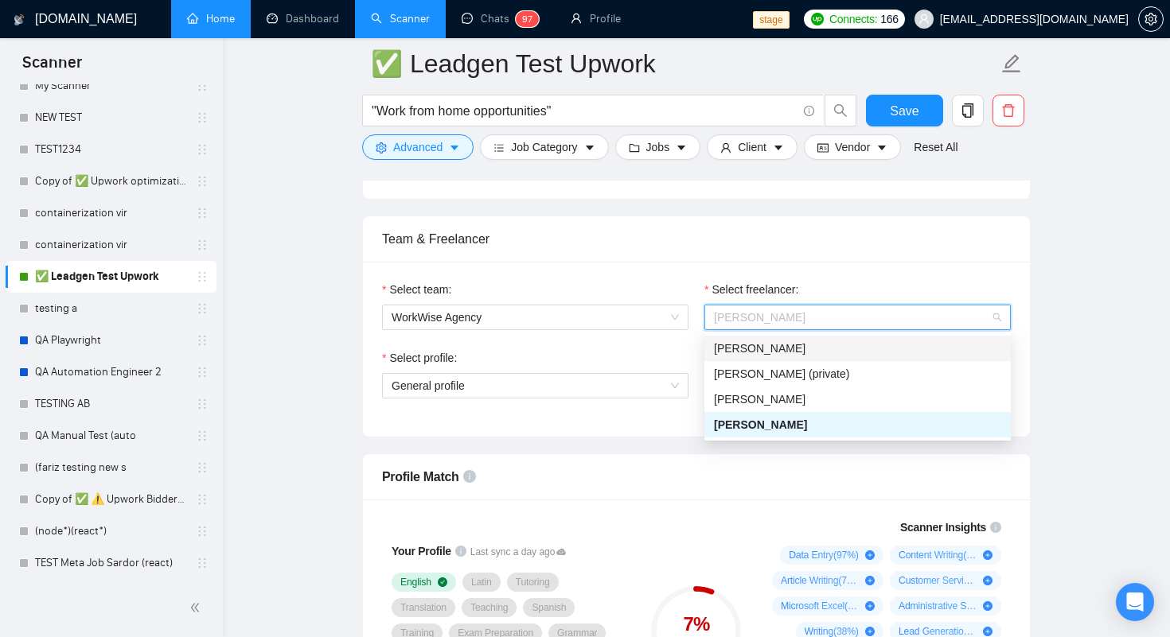
click at [730, 345] on span "[PERSON_NAME]" at bounding box center [760, 348] width 92 height 13
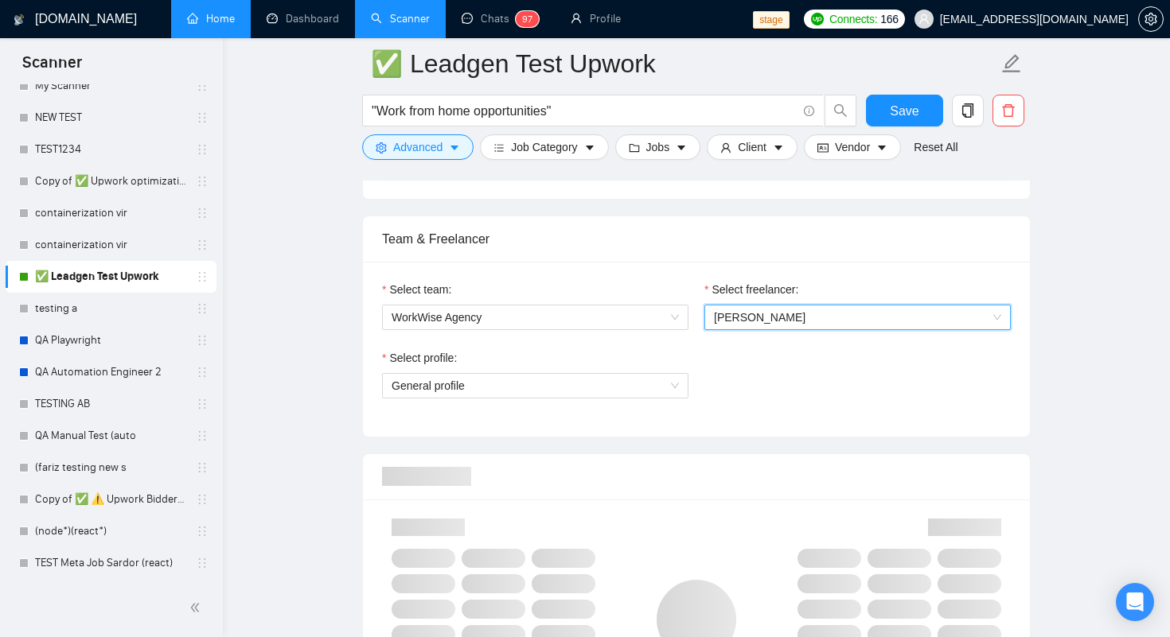
click at [620, 348] on div "Select team: WorkWise Agency" at bounding box center [535, 315] width 322 height 68
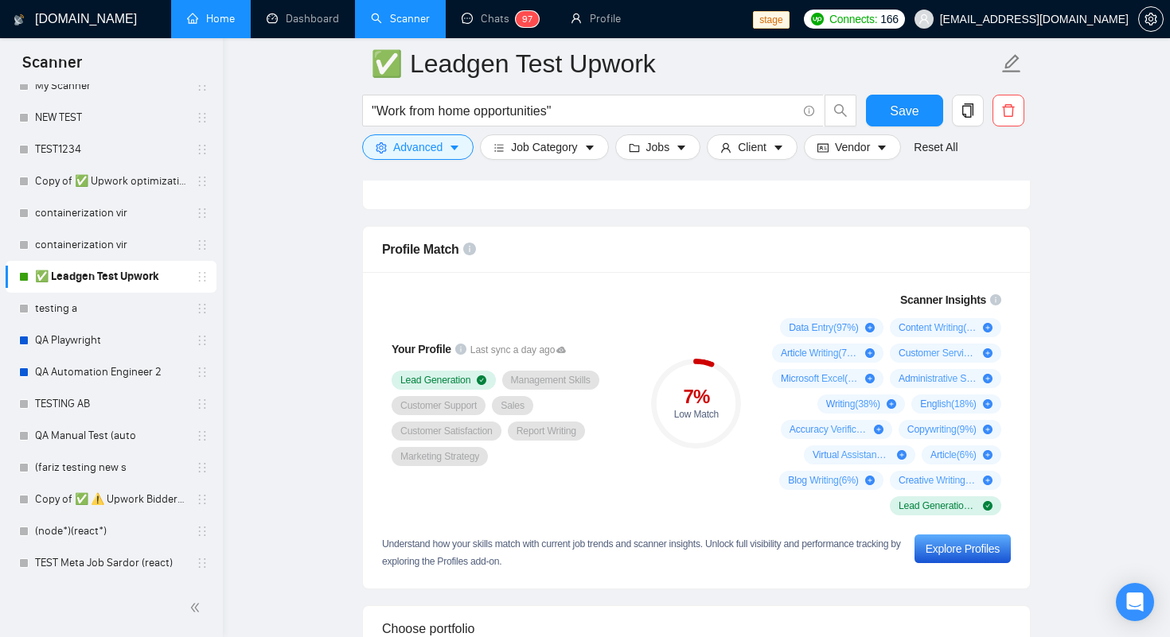
scroll to position [992, 0]
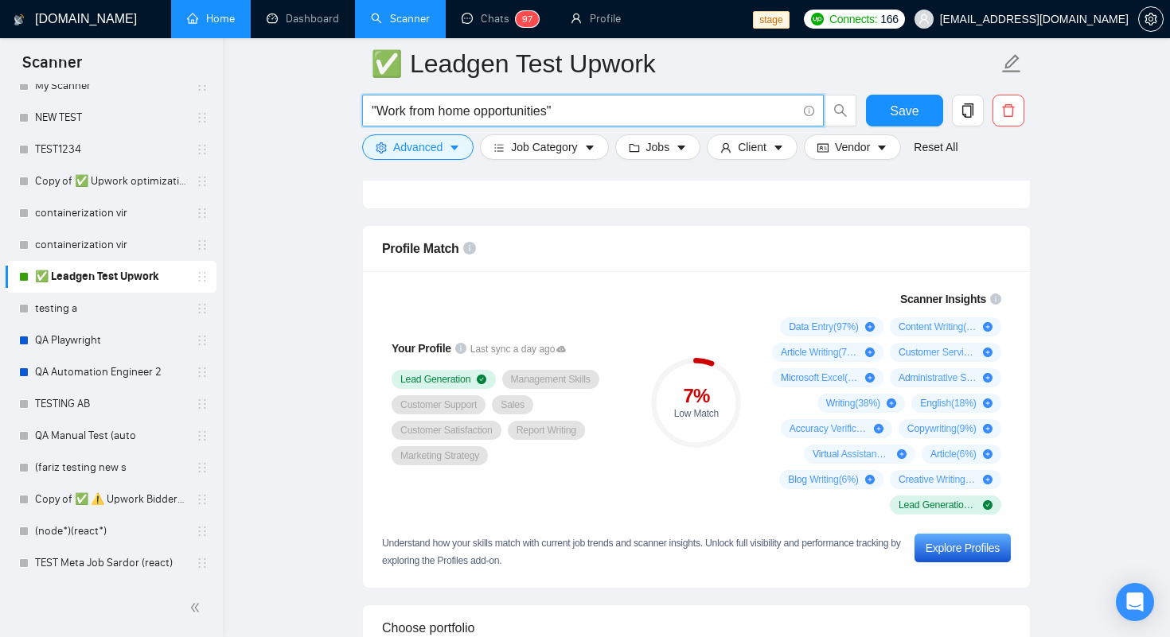
paste input "Market Researcher & Business Setup Consultant"
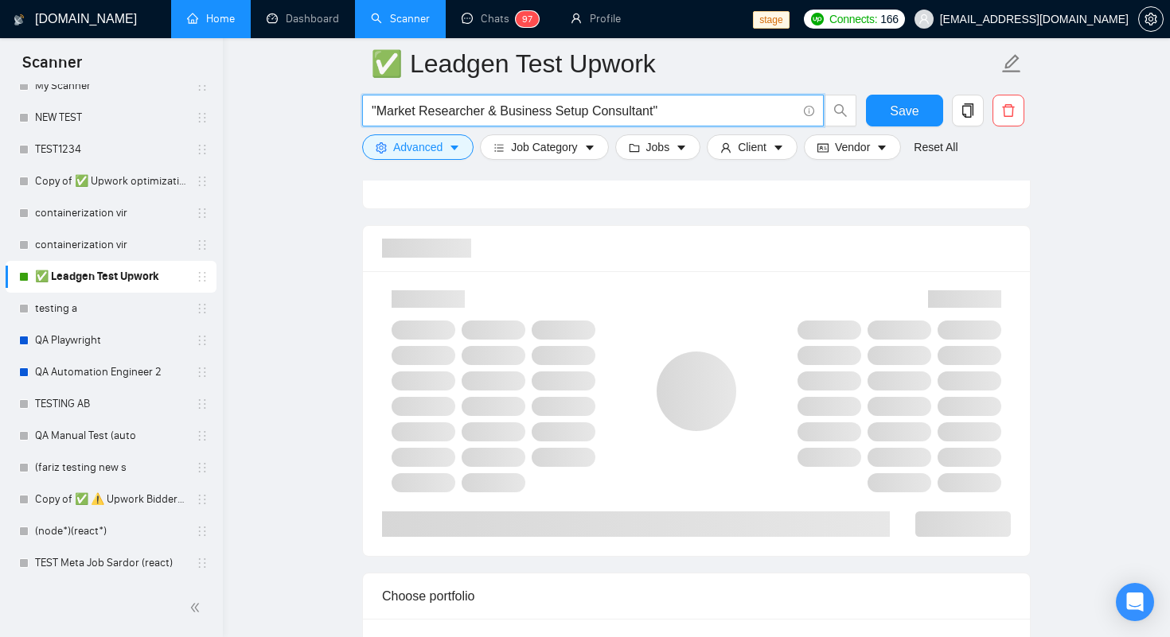
drag, startPoint x: 555, startPoint y: 115, endPoint x: 380, endPoint y: 104, distance: 176.2
click at [380, 104] on input ""Market Researcher & Business Setup Consultant"" at bounding box center [584, 111] width 425 height 20
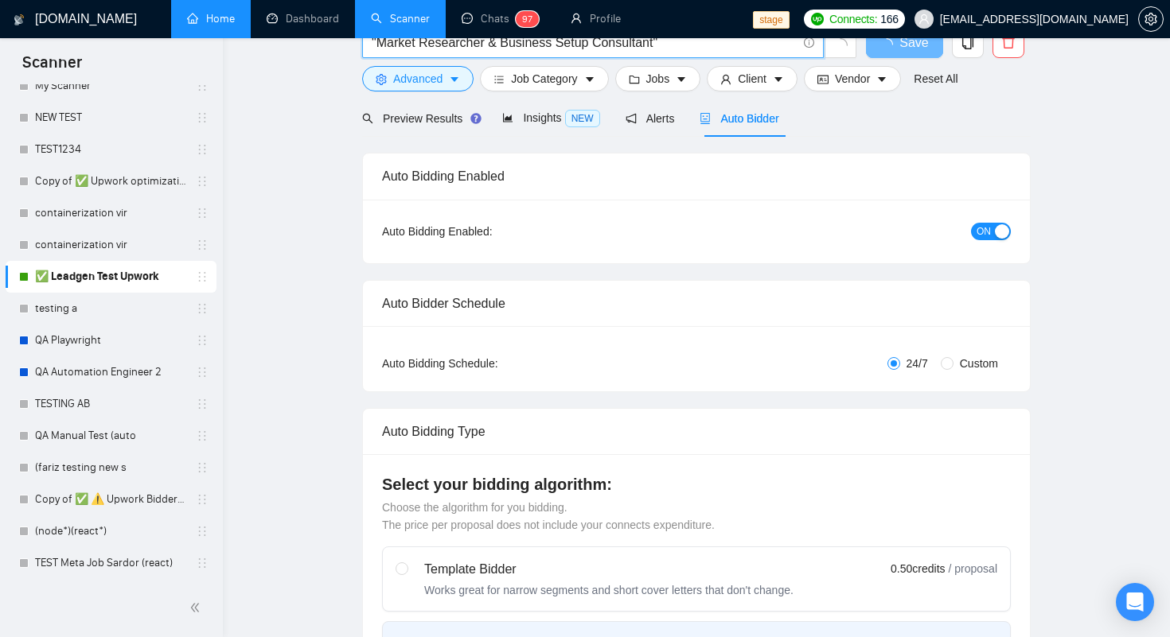
scroll to position [0, 0]
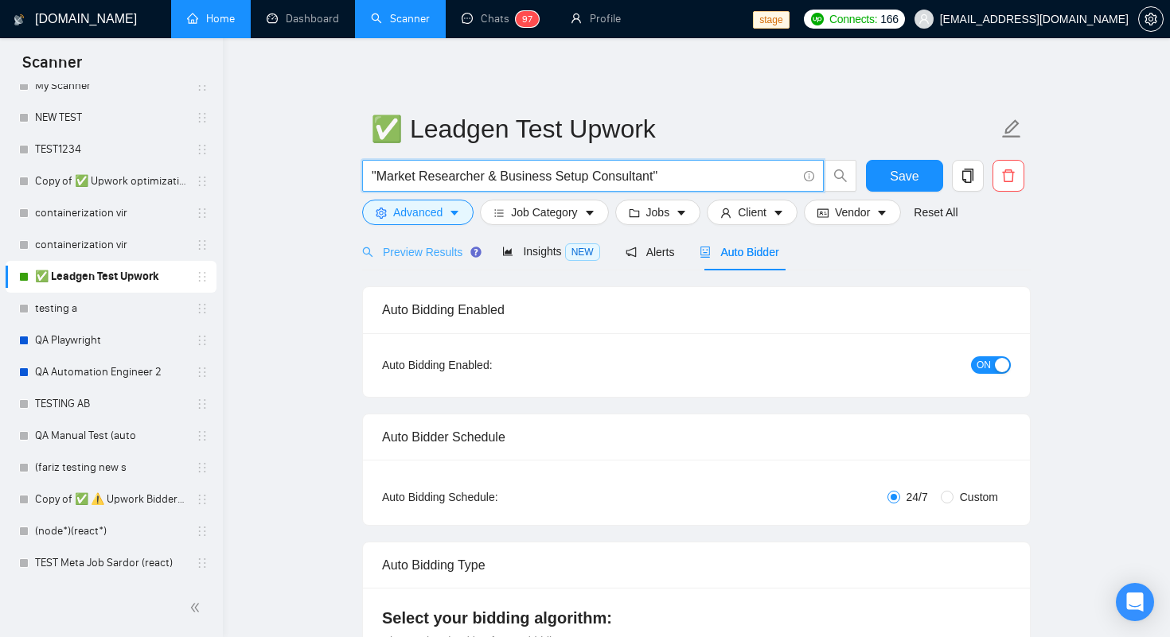
type input ""Market Researcher & Business Setup Consultant""
click at [427, 258] on span "Preview Results" at bounding box center [419, 252] width 115 height 13
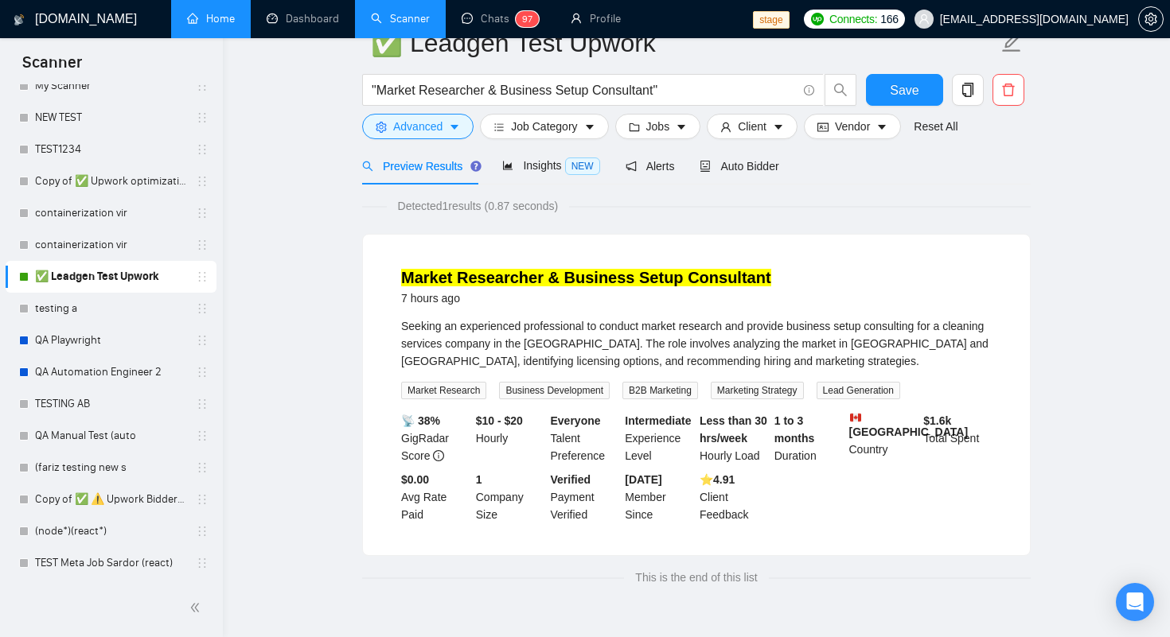
scroll to position [33, 0]
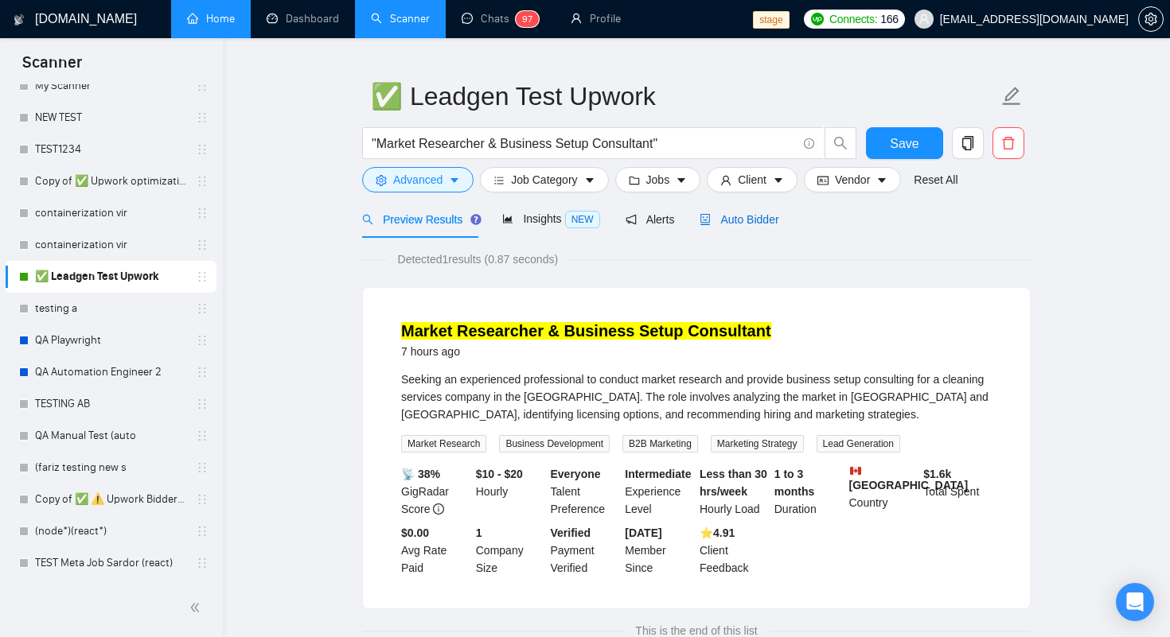
click at [730, 214] on span "Auto Bidder" at bounding box center [739, 219] width 79 height 13
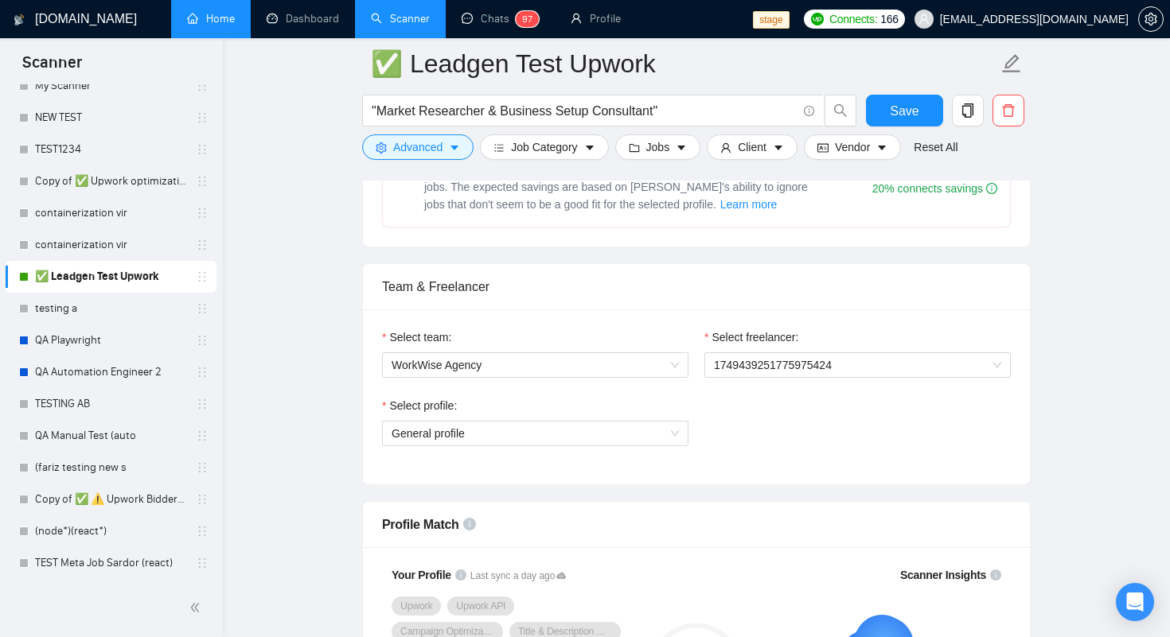
scroll to position [719, 0]
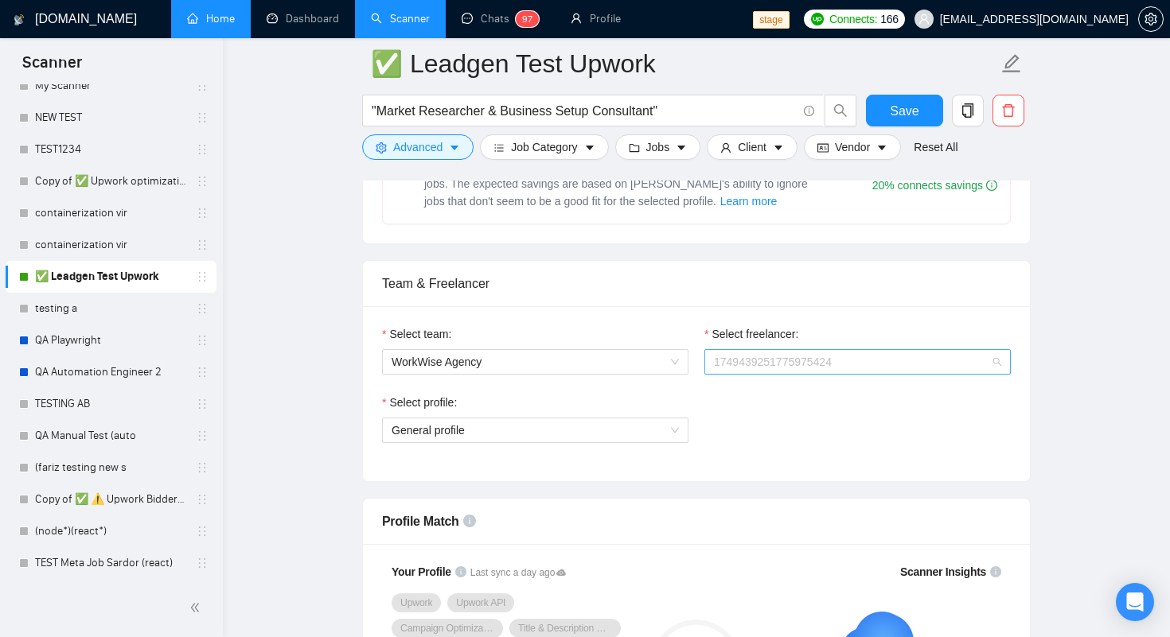
click at [743, 364] on span "1749439251775975424" at bounding box center [857, 362] width 287 height 24
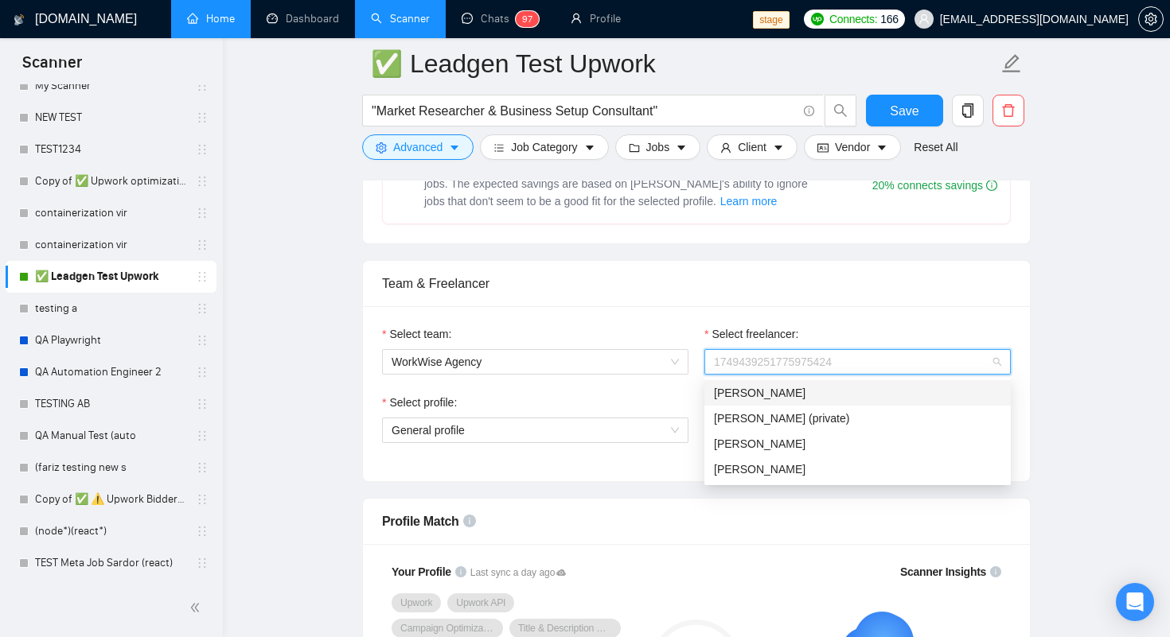
click at [735, 397] on span "[PERSON_NAME]" at bounding box center [760, 393] width 92 height 13
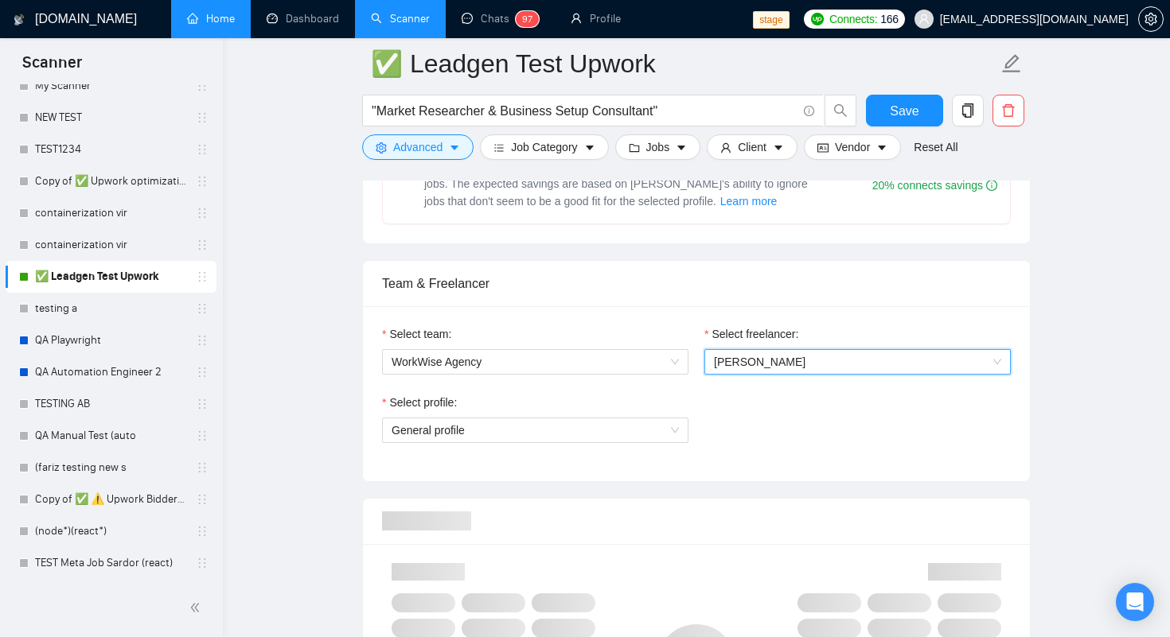
click at [635, 397] on div "Select profile:" at bounding box center [535, 406] width 306 height 24
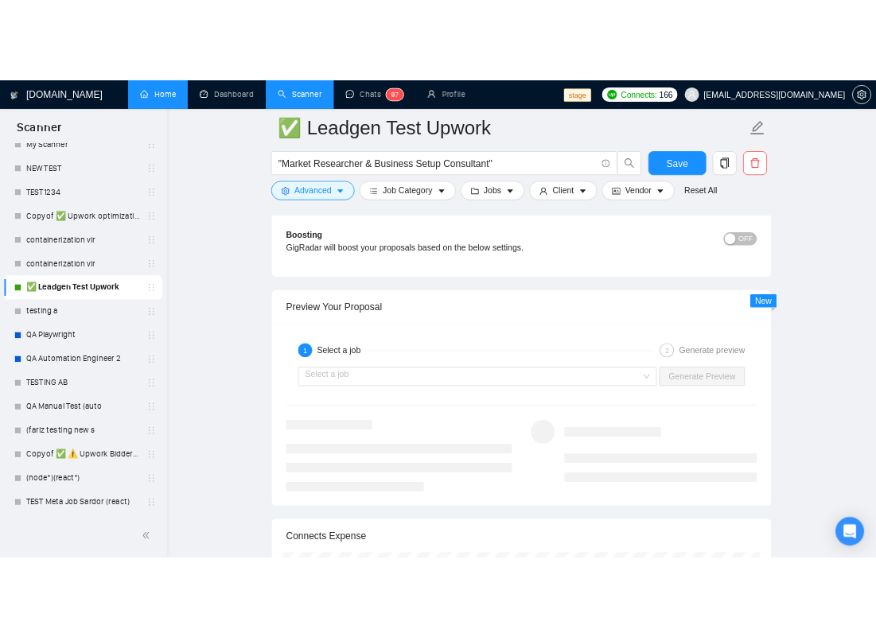
scroll to position [2859, 0]
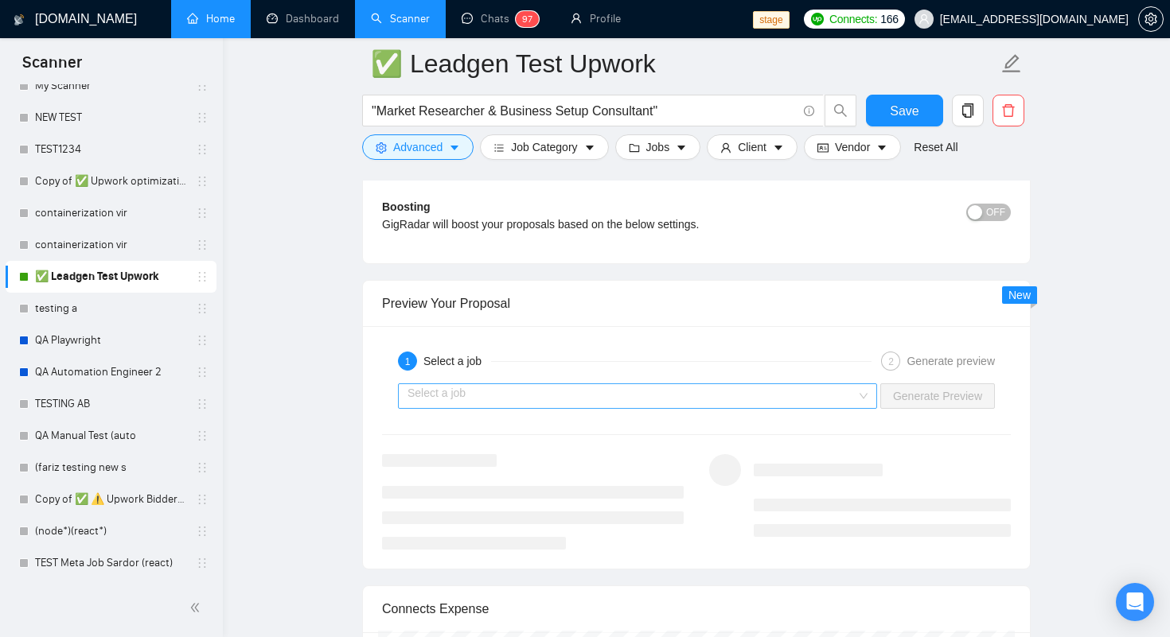
click at [672, 394] on input "search" at bounding box center [631, 396] width 449 height 24
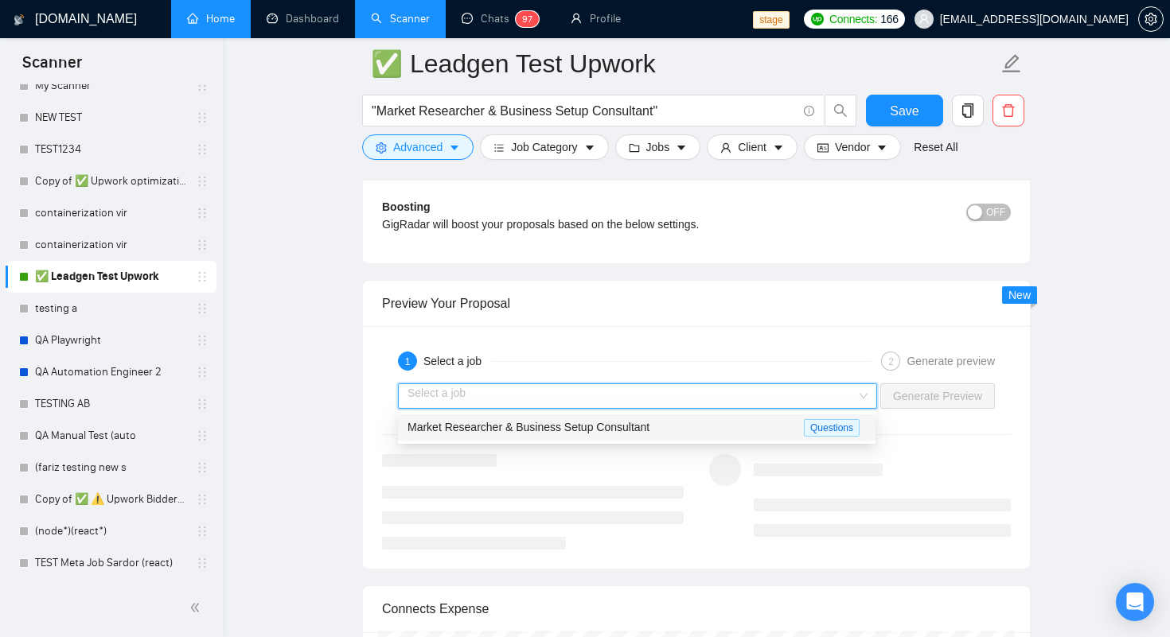
click at [516, 435] on div "Market Researcher & Business Setup Consultant" at bounding box center [605, 428] width 396 height 18
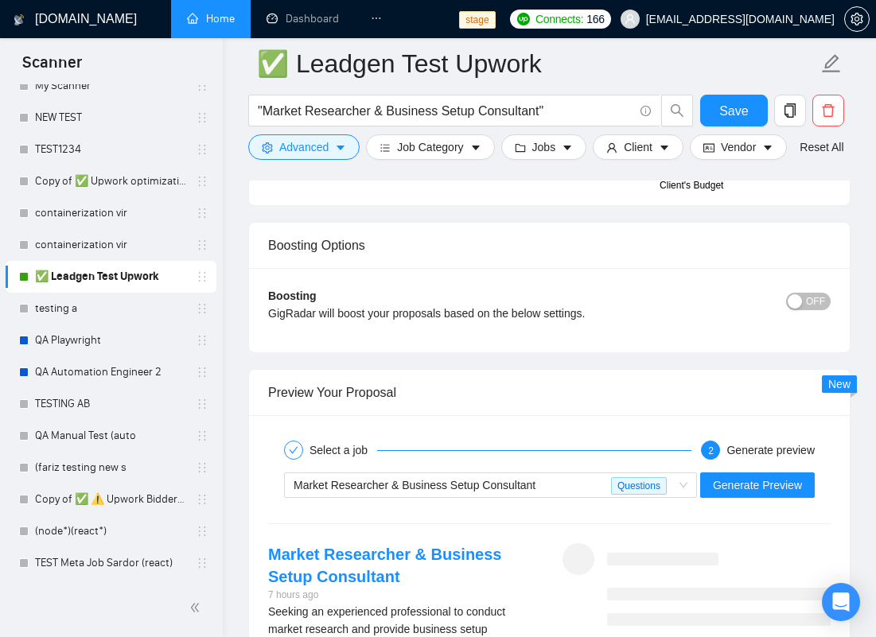
scroll to position [602, 0]
click at [718, 488] on span "Generate Preview" at bounding box center [757, 486] width 89 height 18
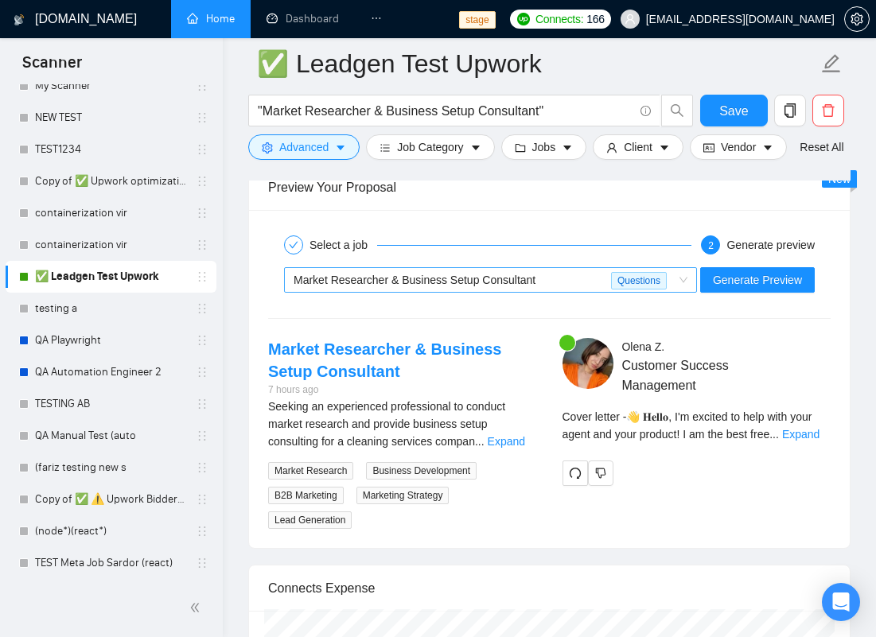
scroll to position [3959, 0]
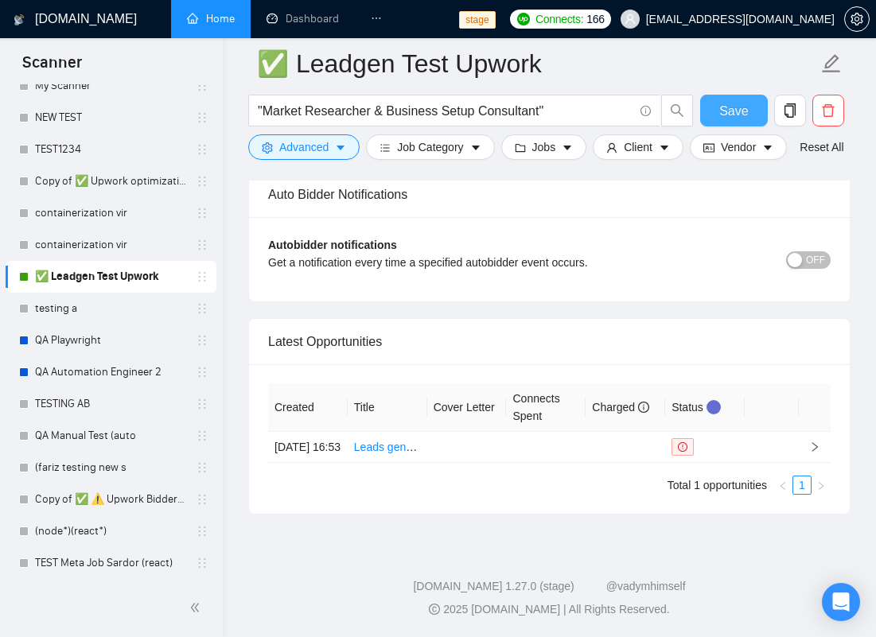
click at [728, 108] on span "Save" at bounding box center [733, 111] width 29 height 20
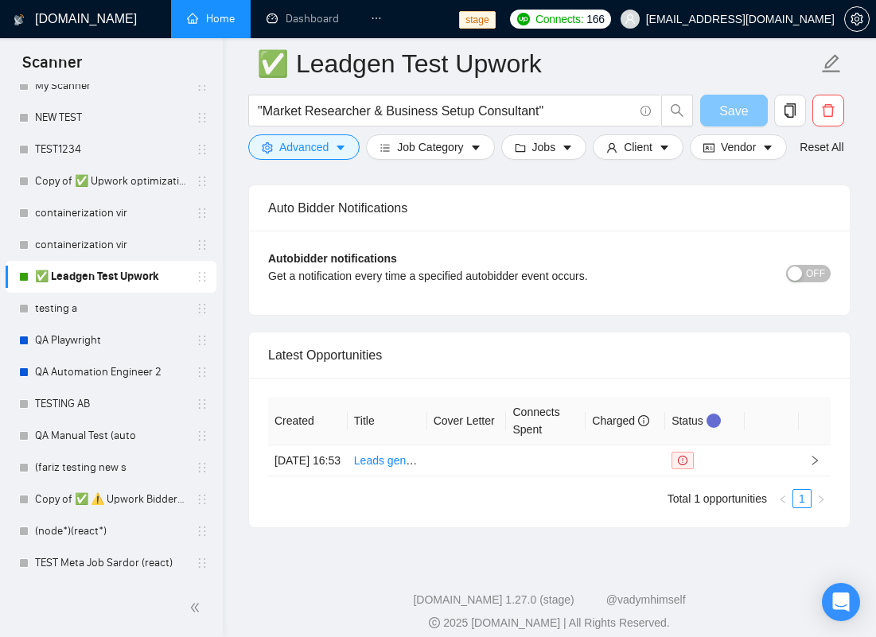
scroll to position [3889, 0]
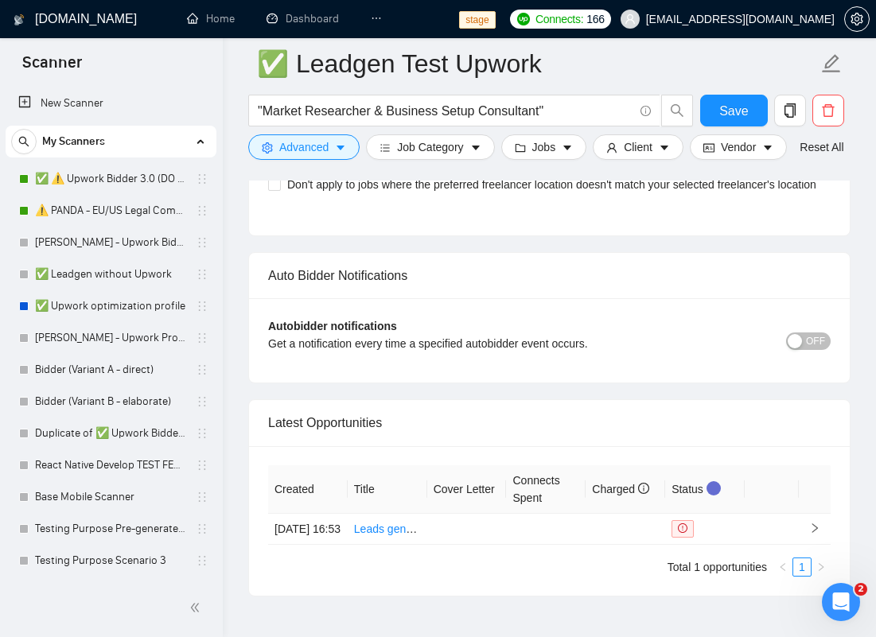
scroll to position [3865, 0]
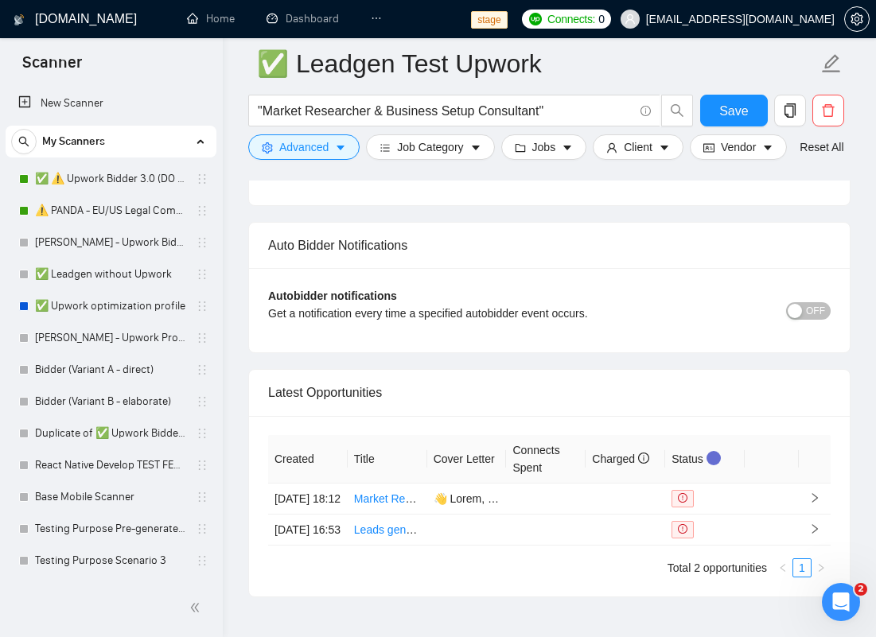
scroll to position [3788, 0]
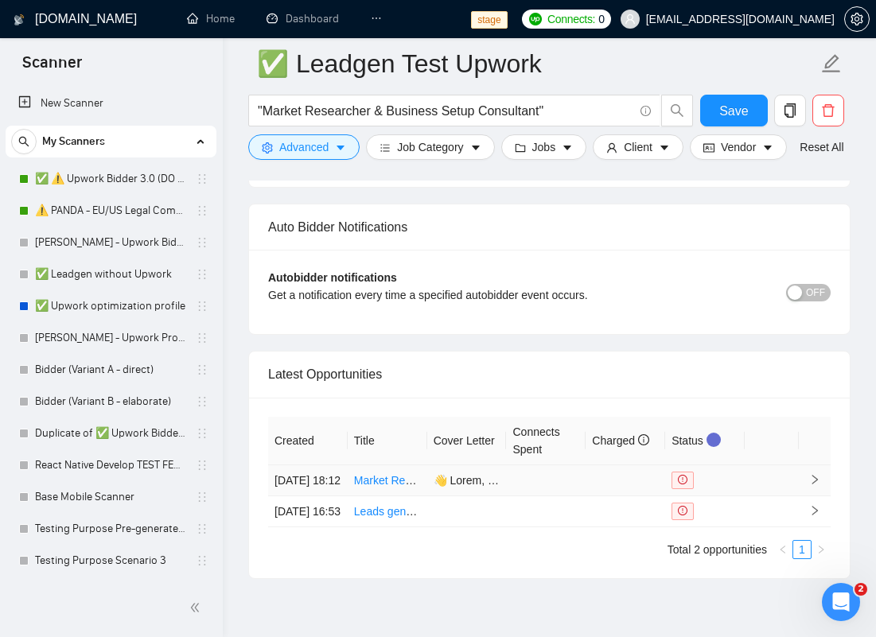
click at [579, 497] on td at bounding box center [546, 481] width 80 height 31
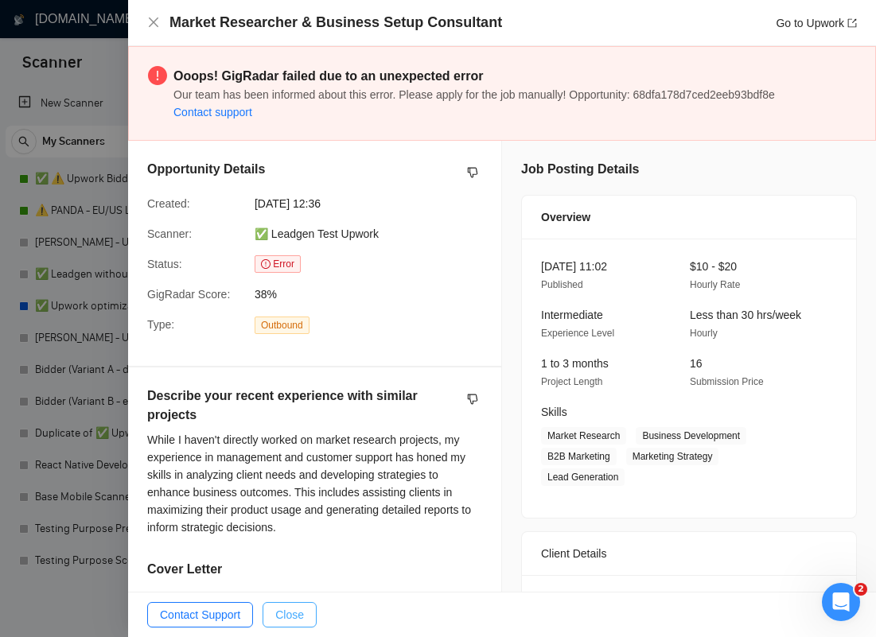
click at [298, 614] on span "Close" at bounding box center [289, 615] width 29 height 18
